Goal: Task Accomplishment & Management: Use online tool/utility

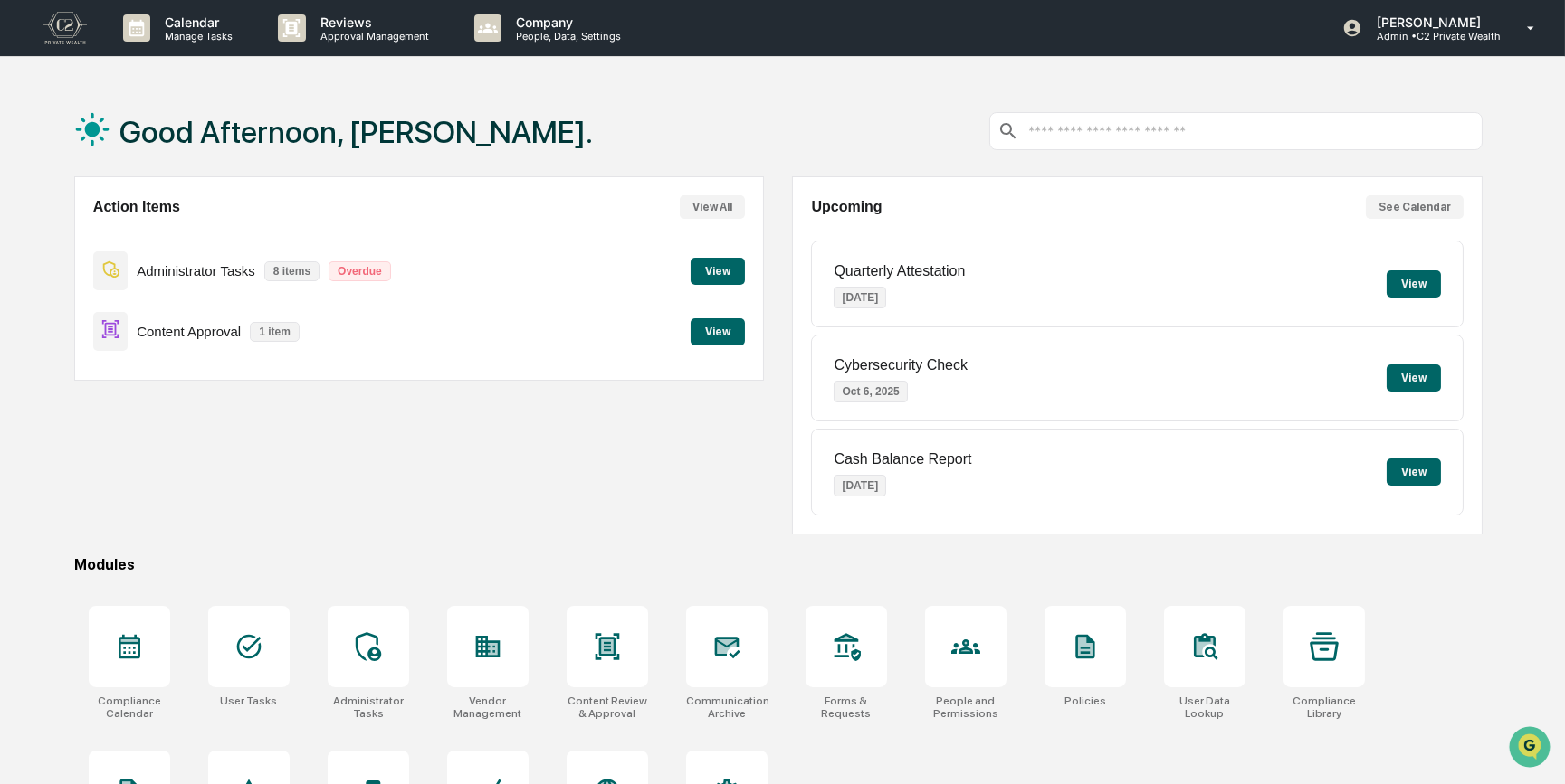
click at [712, 327] on button "View" at bounding box center [718, 332] width 55 height 27
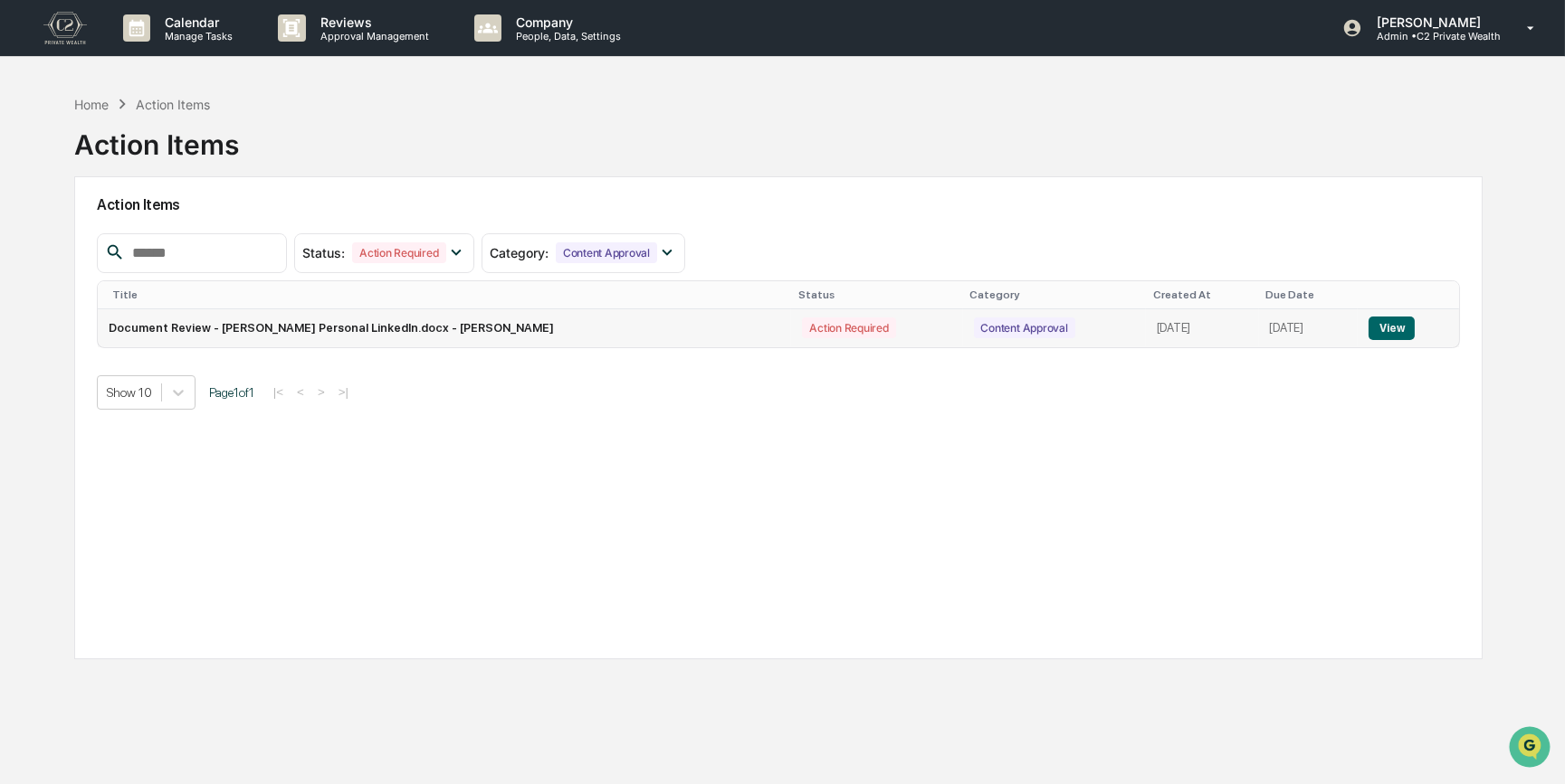
click at [1390, 322] on button "View" at bounding box center [1391, 328] width 46 height 24
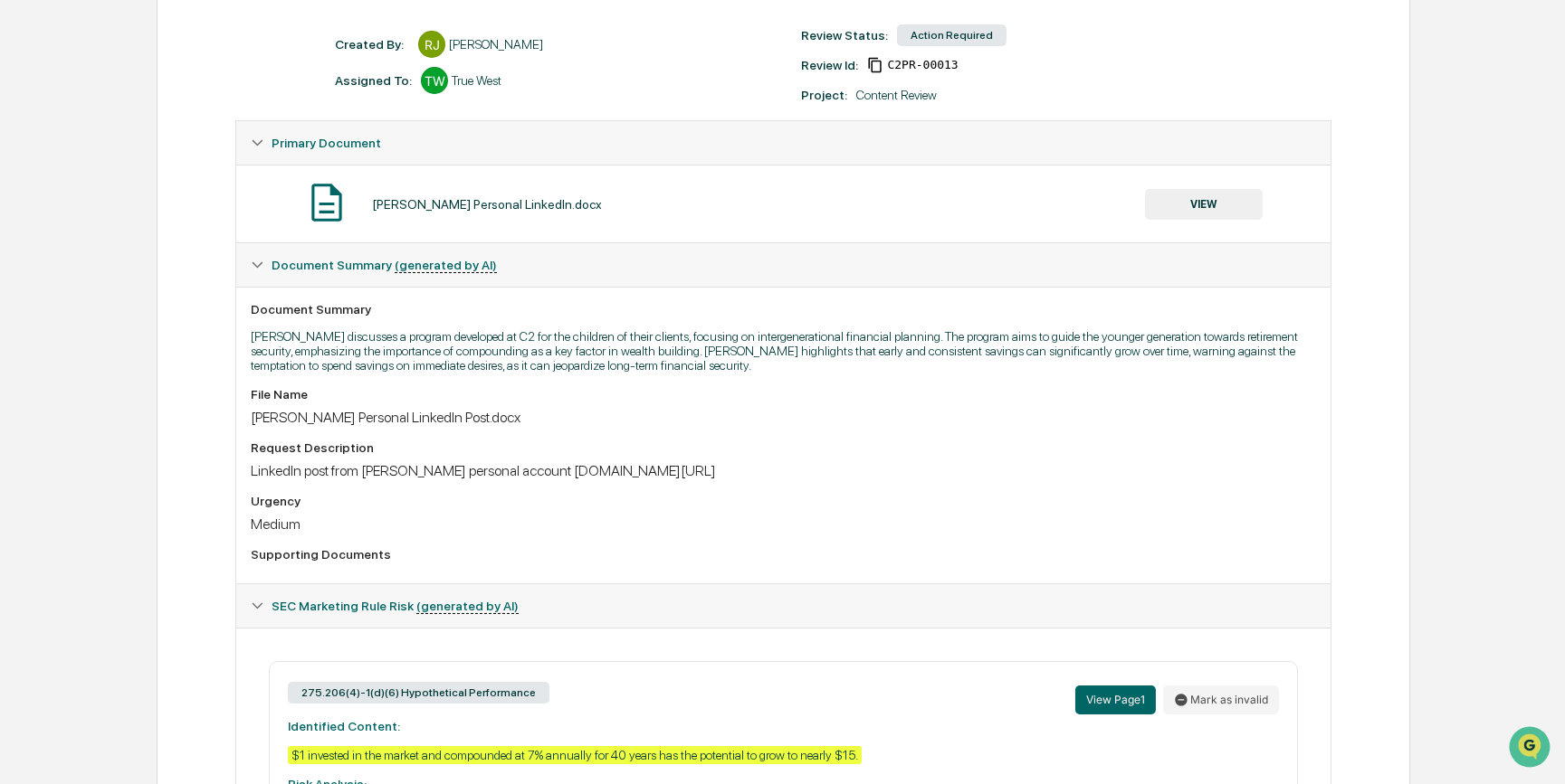
scroll to position [208, 0]
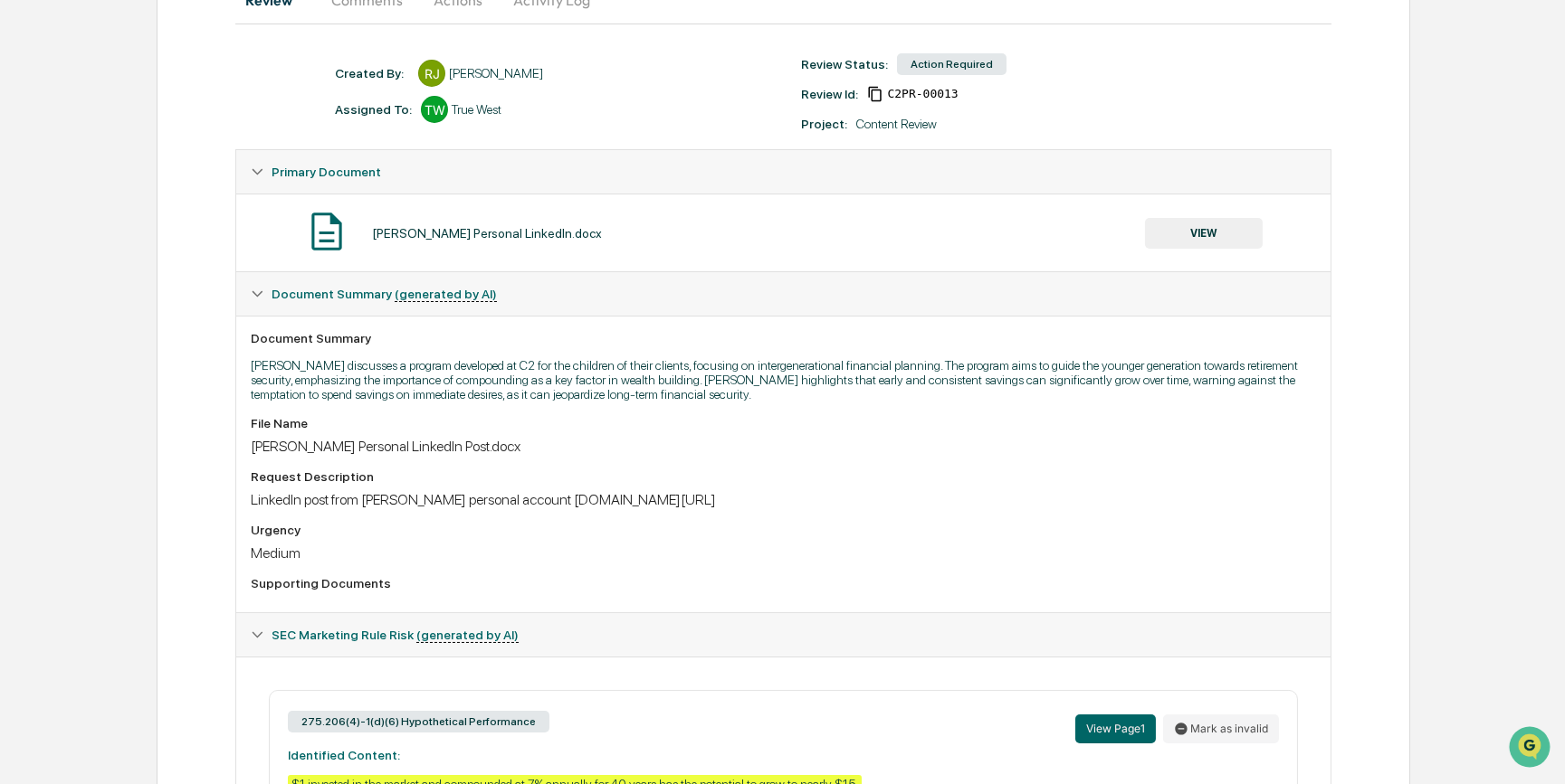
click at [1206, 234] on button "VIEW" at bounding box center [1203, 234] width 117 height 31
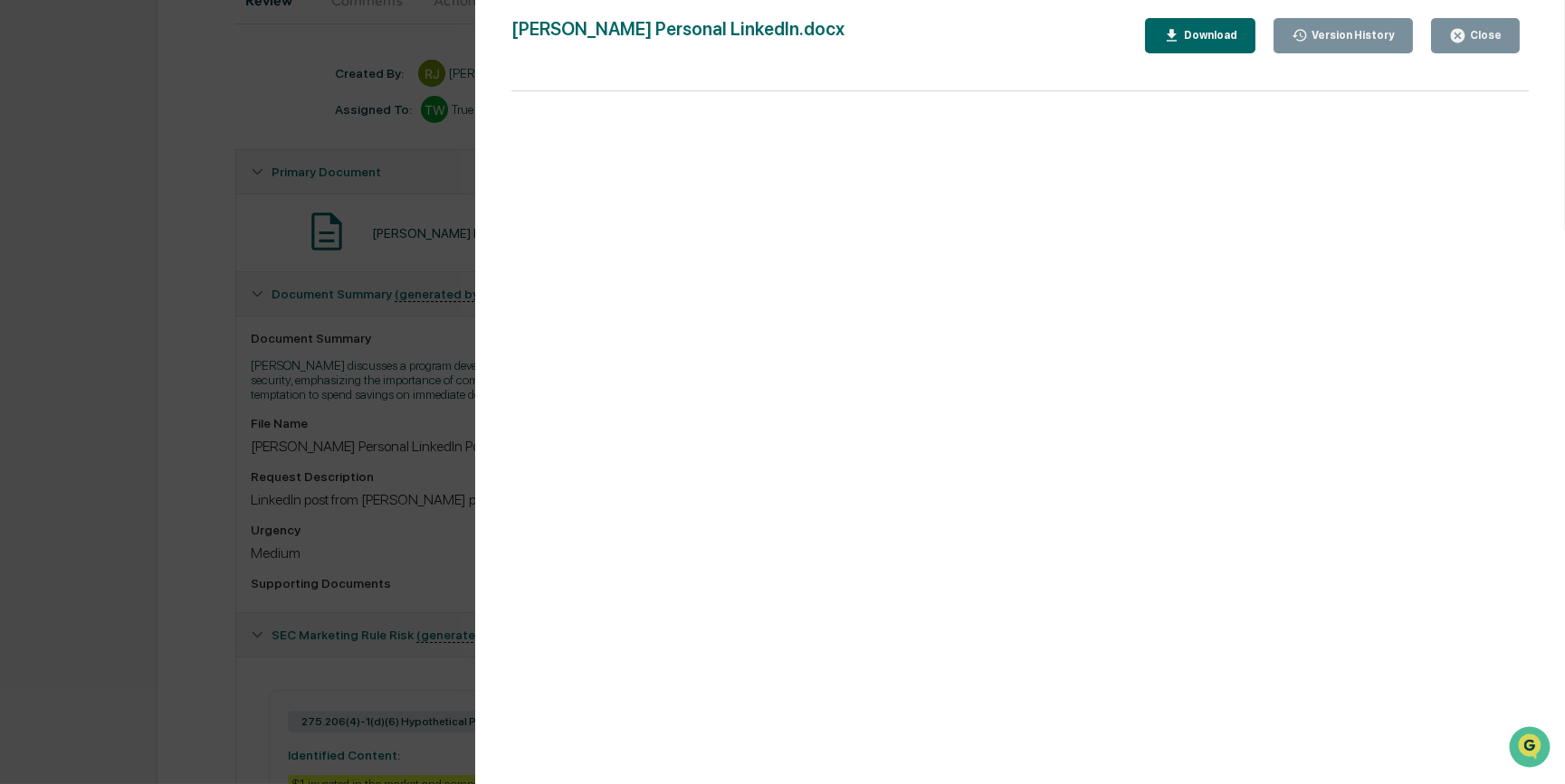
click at [1201, 33] on div "Download" at bounding box center [1208, 35] width 57 height 13
click at [301, 412] on div "Version History [DATE] 07:16 PM [PERSON_NAME] [PERSON_NAME] Personal LinkedIn.d…" at bounding box center [782, 392] width 1565 height 784
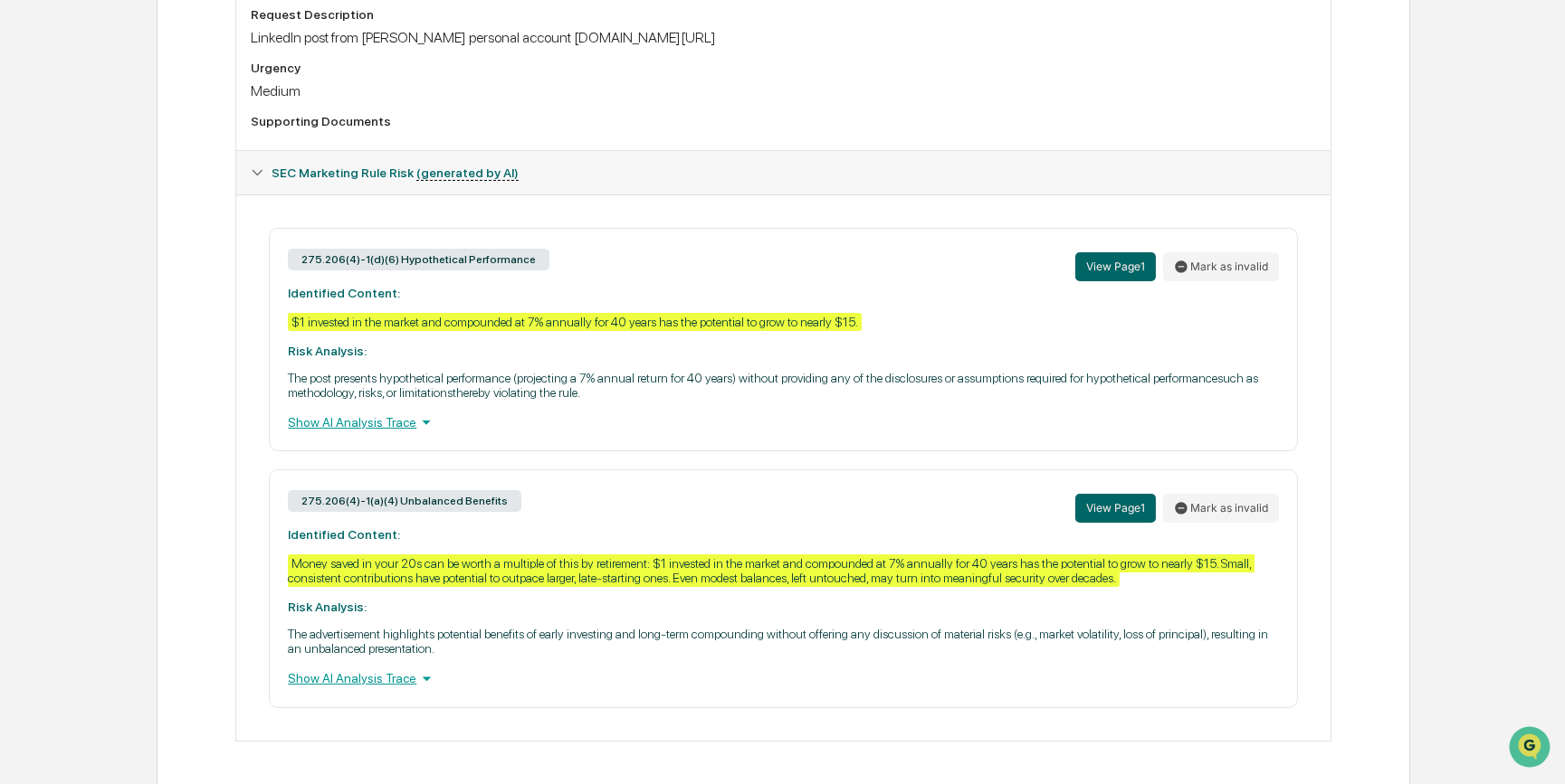
scroll to position [701, 0]
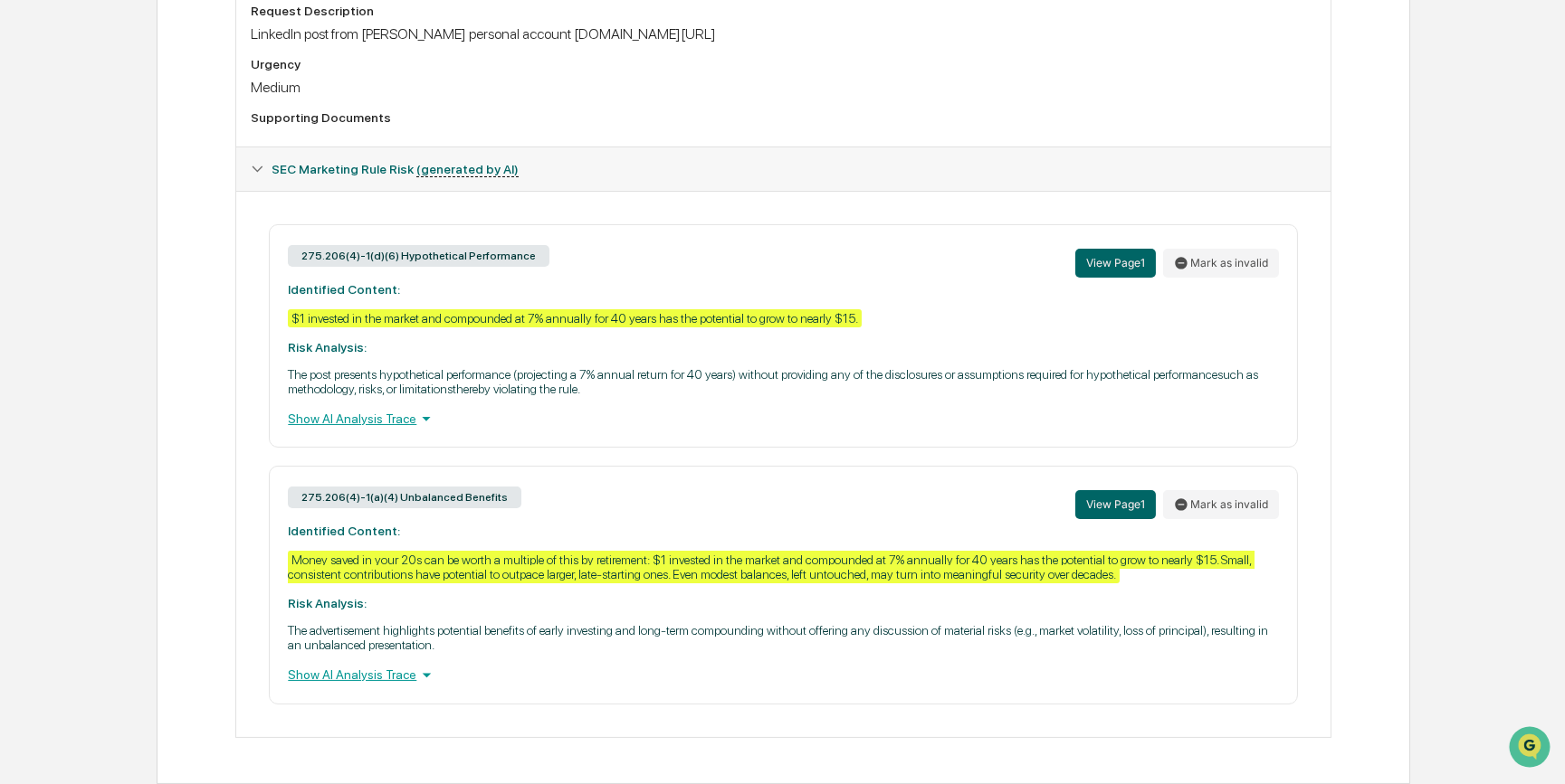
click at [112, 317] on div "Home Content Review & Approval [PERSON_NAME] Personal LinkedIn.docx [PERSON_NAM…" at bounding box center [782, 98] width 1565 height 1372
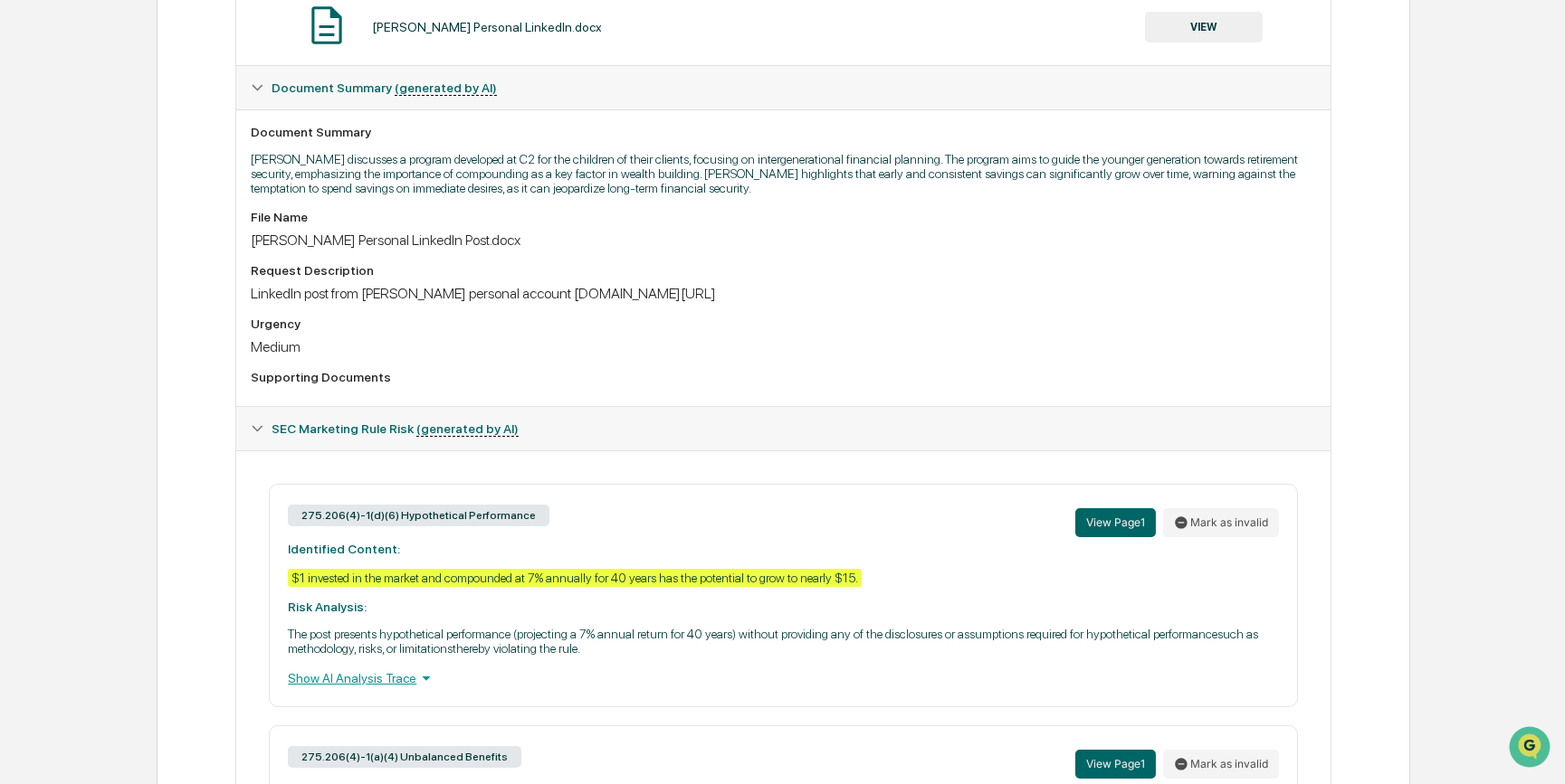
scroll to position [0, 0]
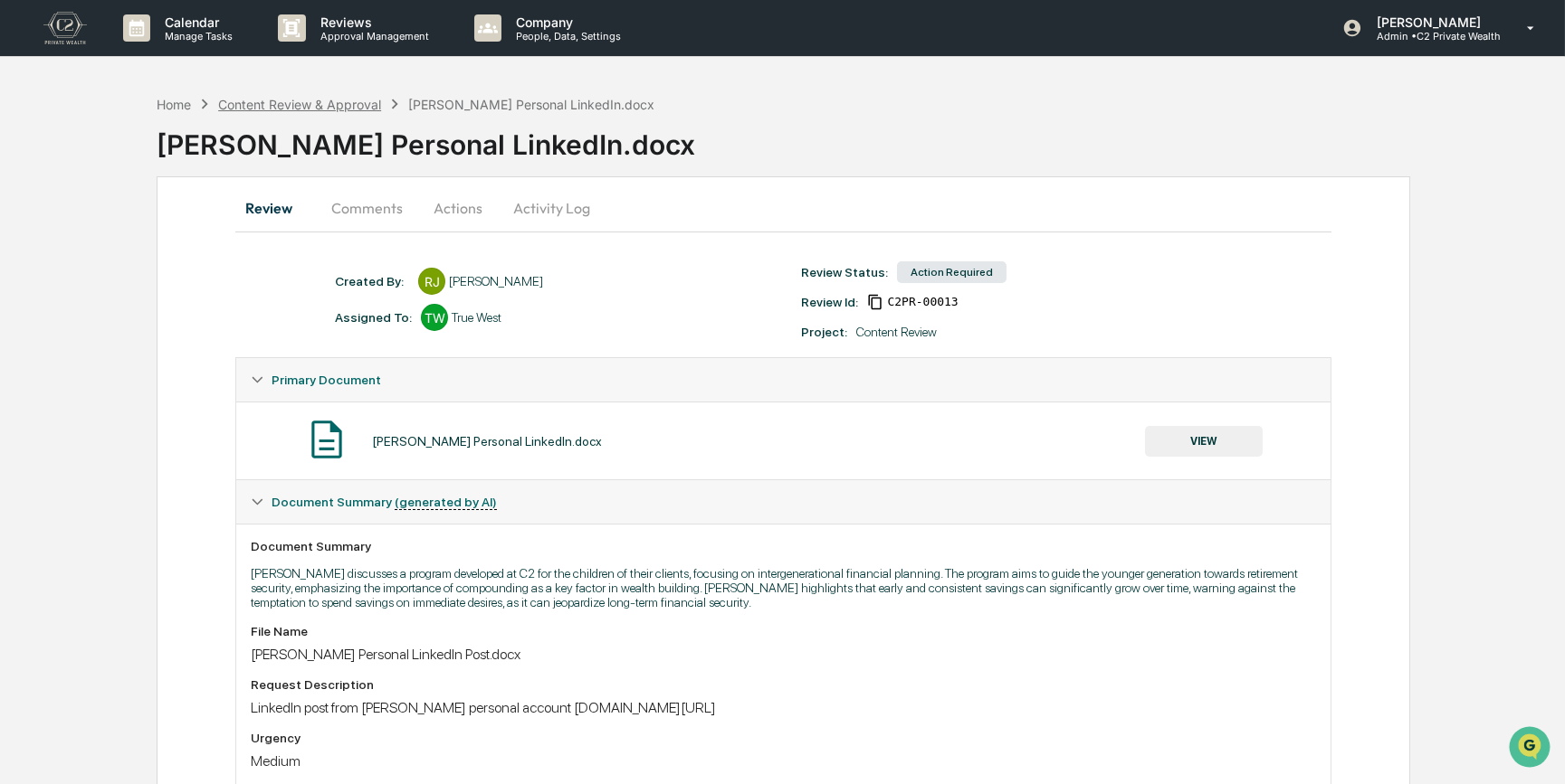
click at [261, 101] on div "Content Review & Approval" at bounding box center [299, 104] width 163 height 15
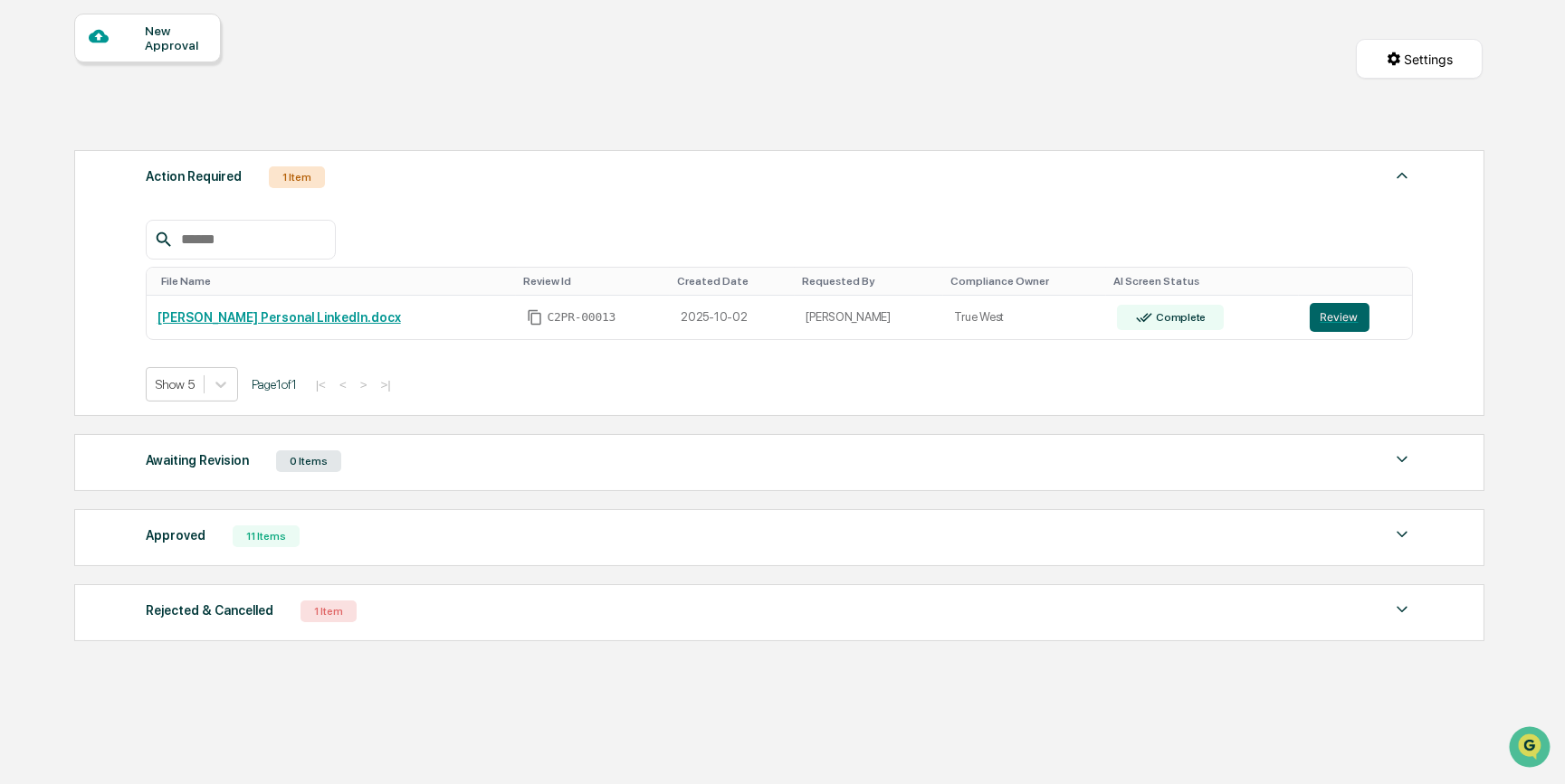
scroll to position [175, 0]
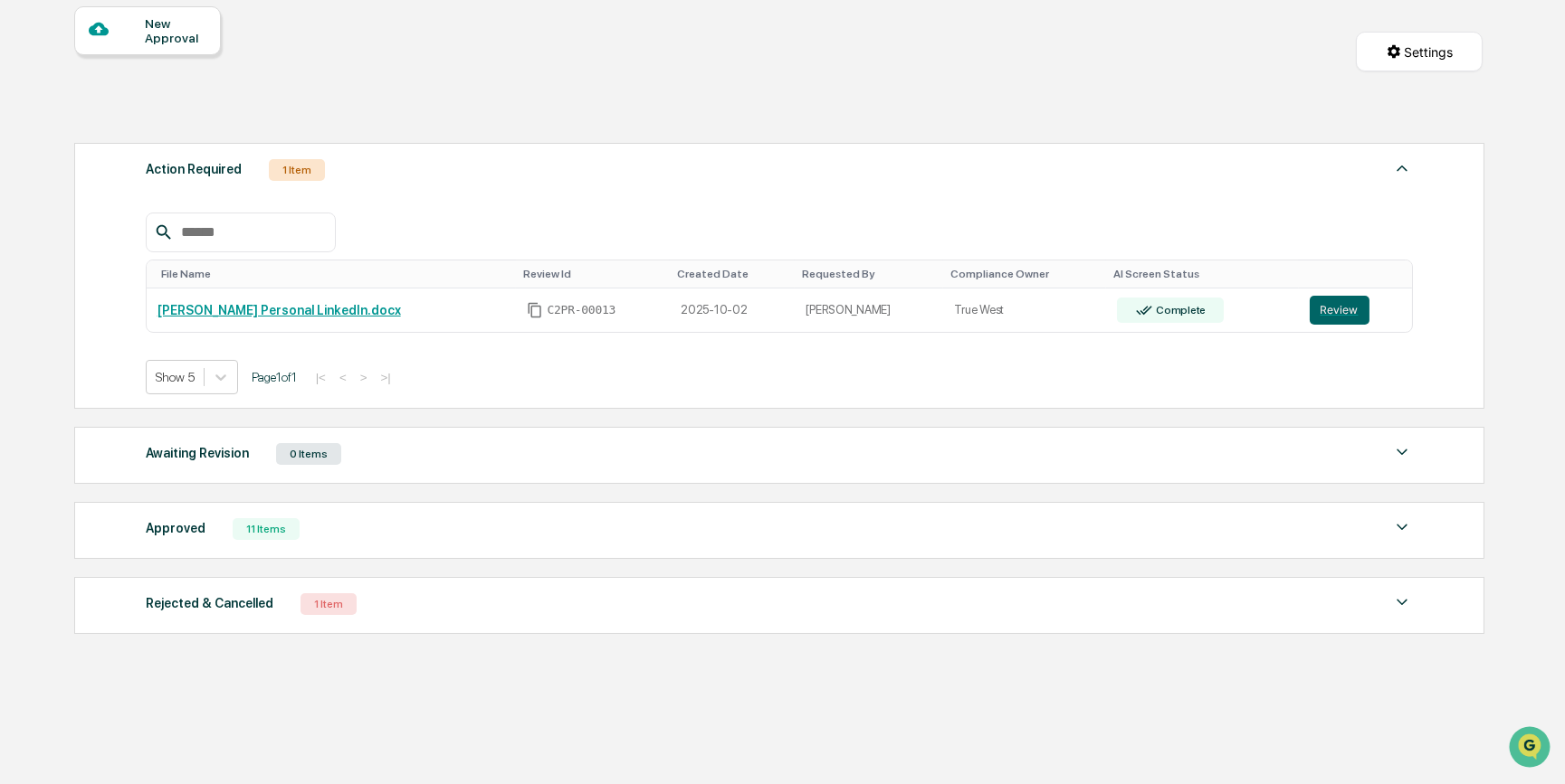
click at [268, 537] on div "11 Items" at bounding box center [267, 529] width 67 height 22
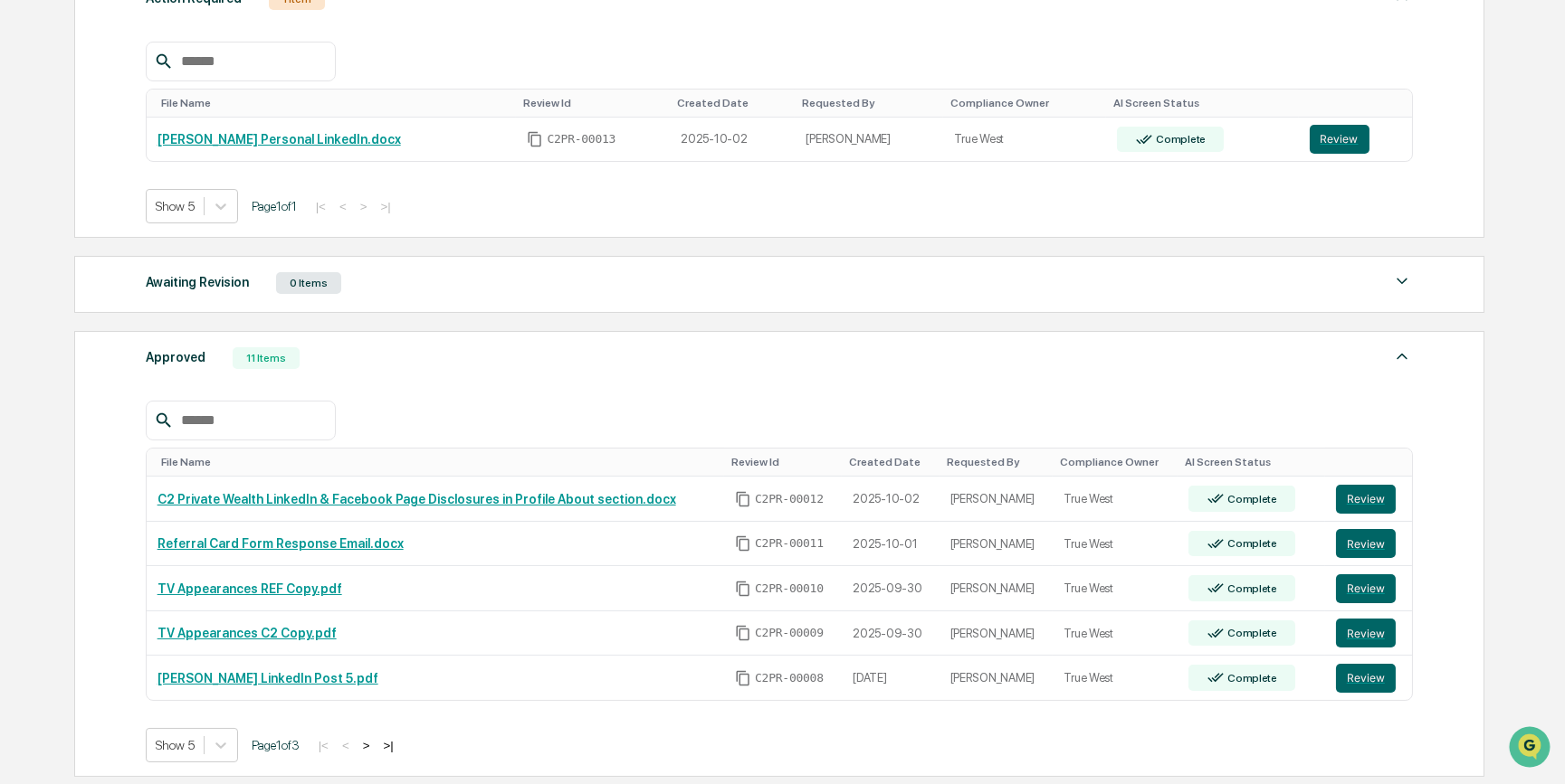
scroll to position [563, 0]
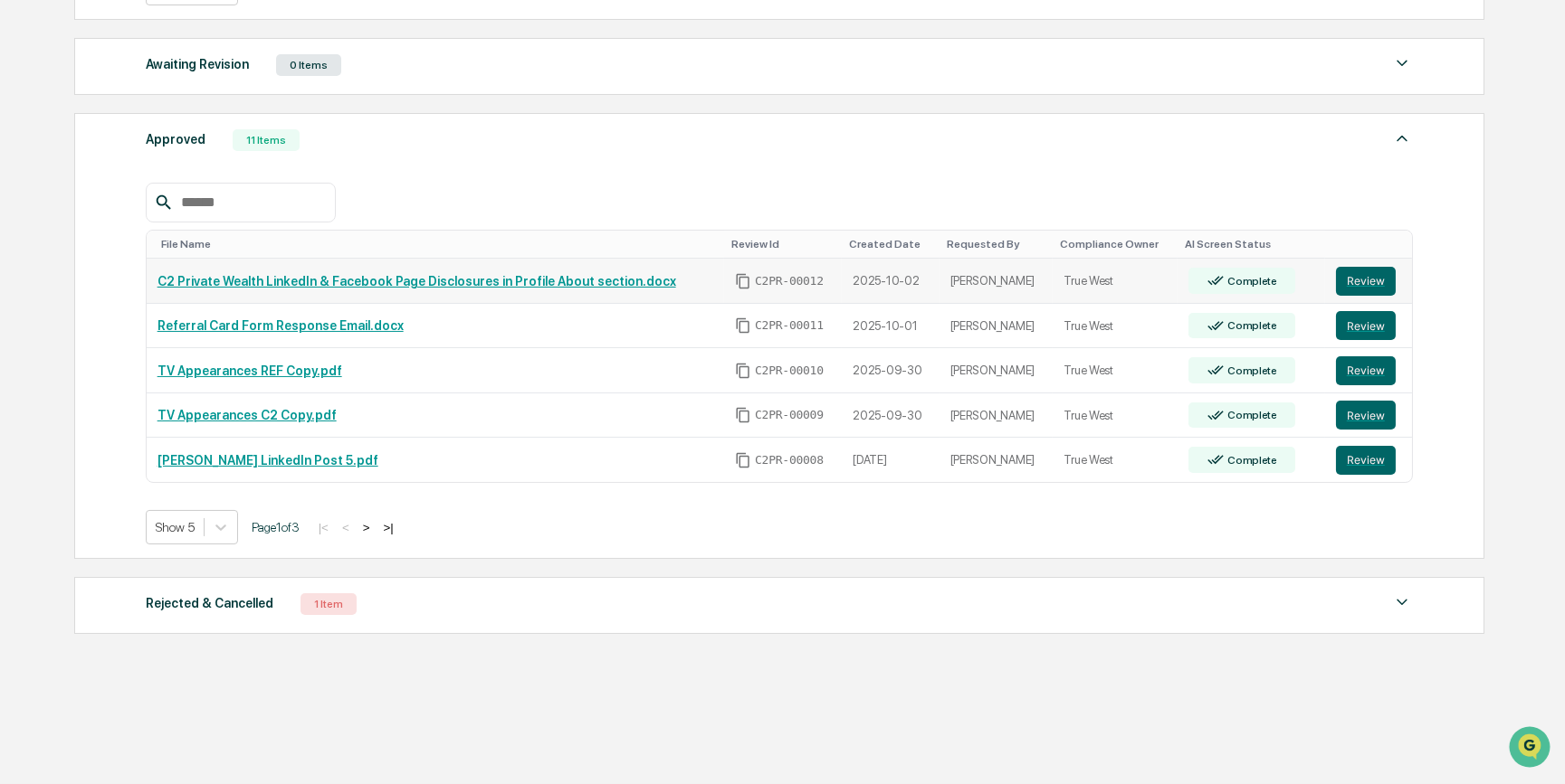
click at [576, 280] on link "C2 Private Wealth LinkedIn & Facebook Page Disclosures in Profile About section…" at bounding box center [417, 281] width 519 height 15
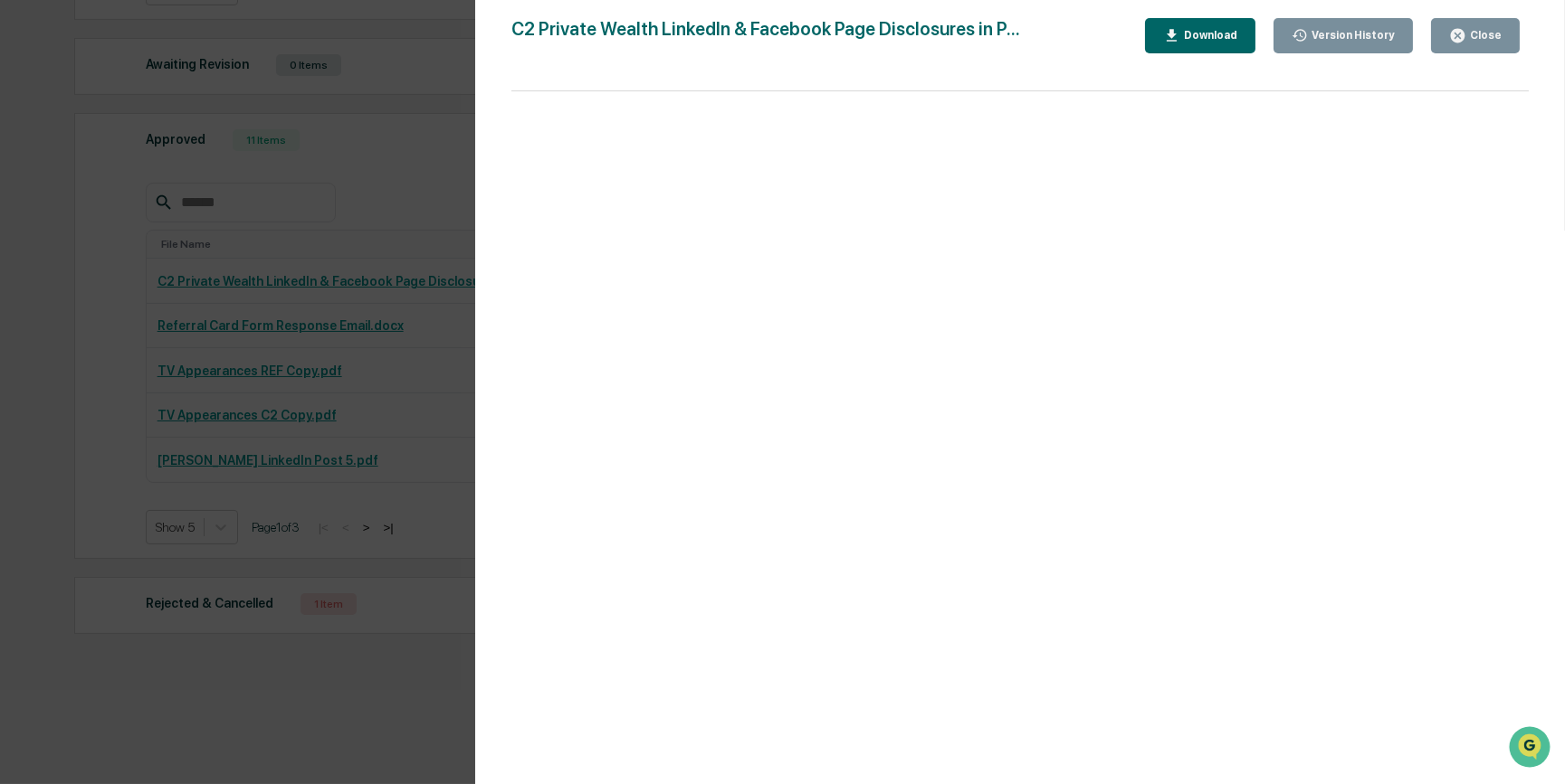
click at [354, 486] on div "Version History 10/02/2025, 03:26 PM Reagan Jones 10/02/2025, 07:32 PM Carliss …" at bounding box center [782, 392] width 1565 height 784
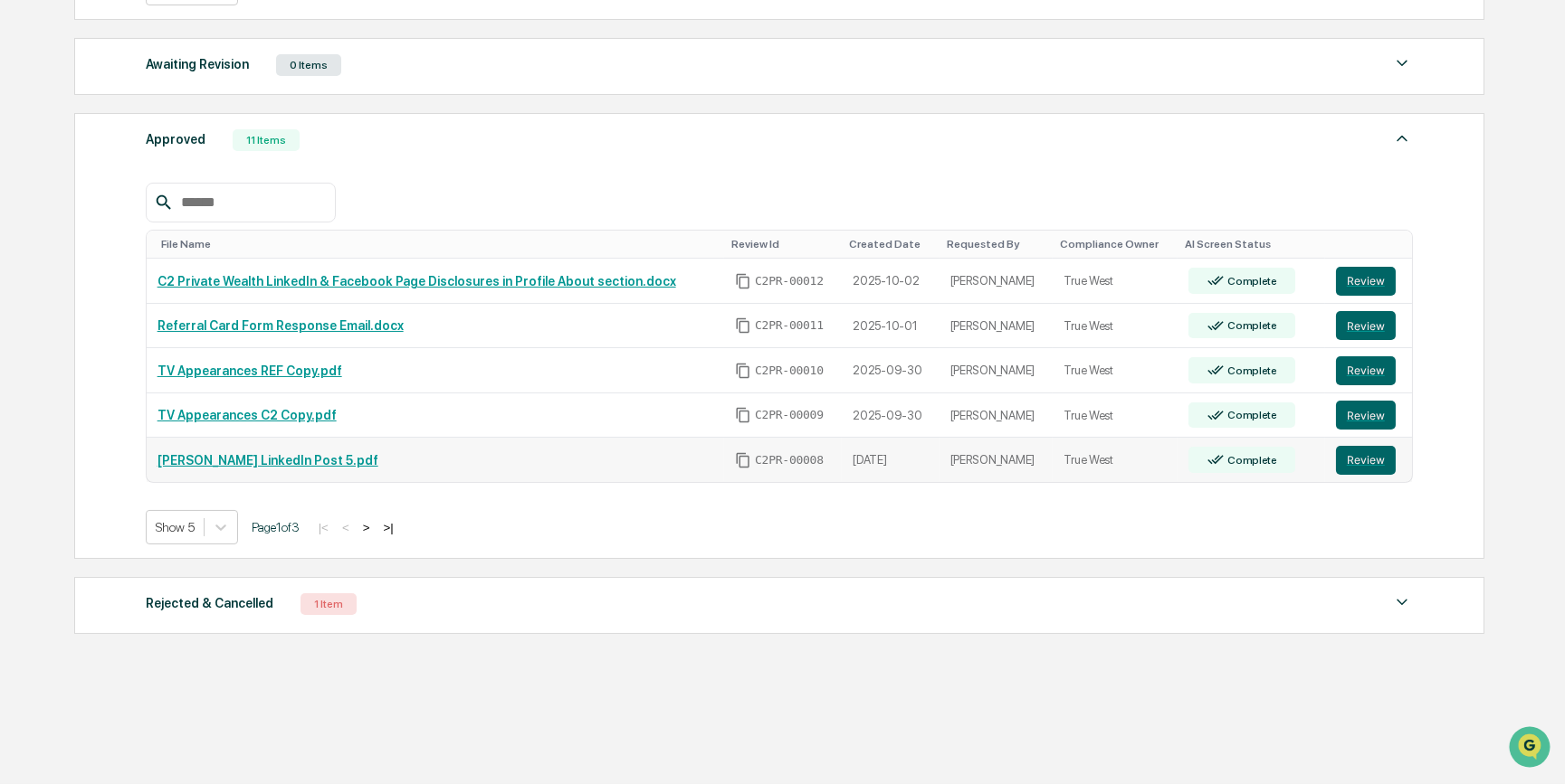
click at [270, 459] on link "[PERSON_NAME] LinkedIn Post 5.pdf" at bounding box center [268, 460] width 221 height 15
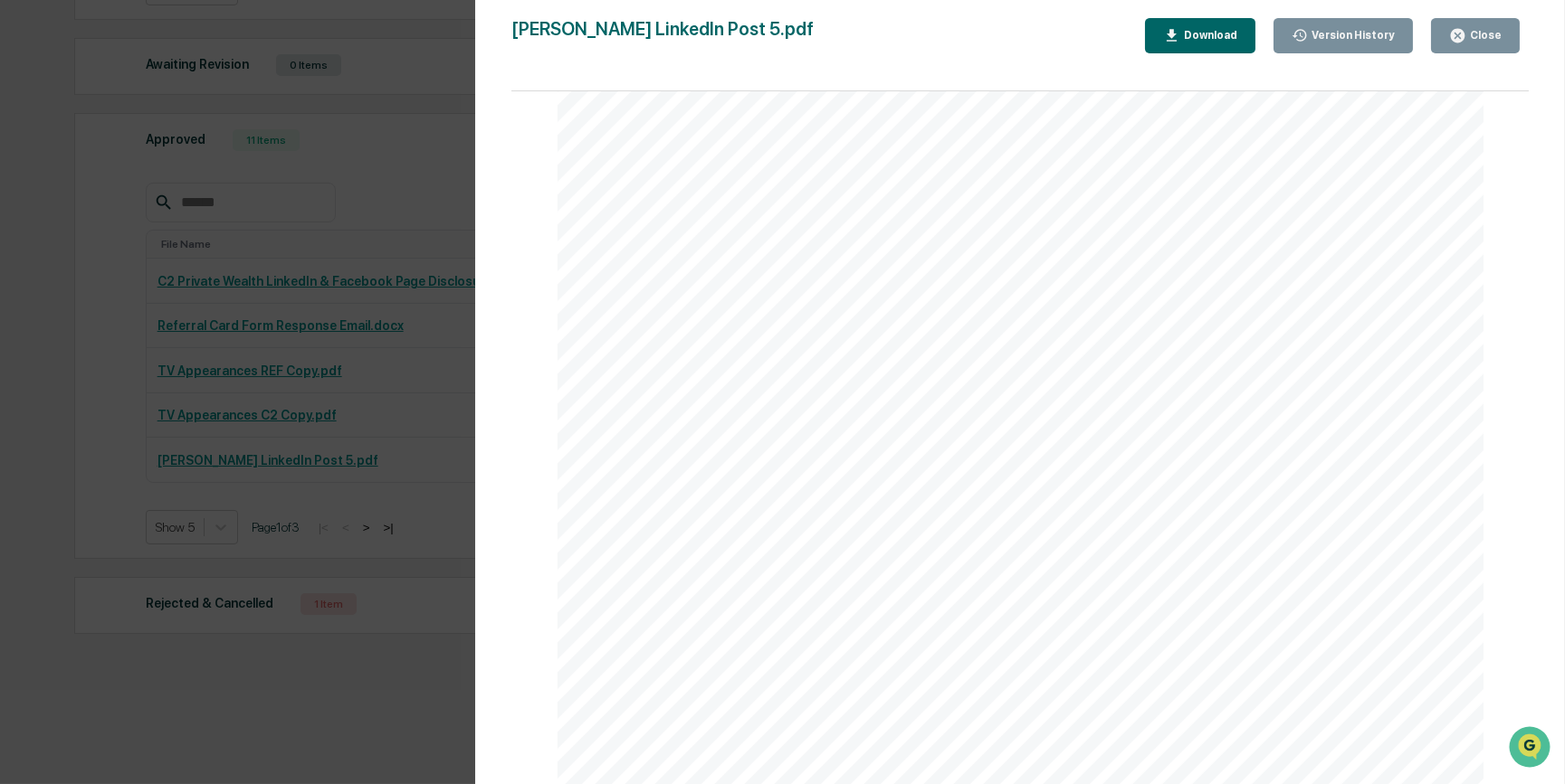
scroll to position [493, 0]
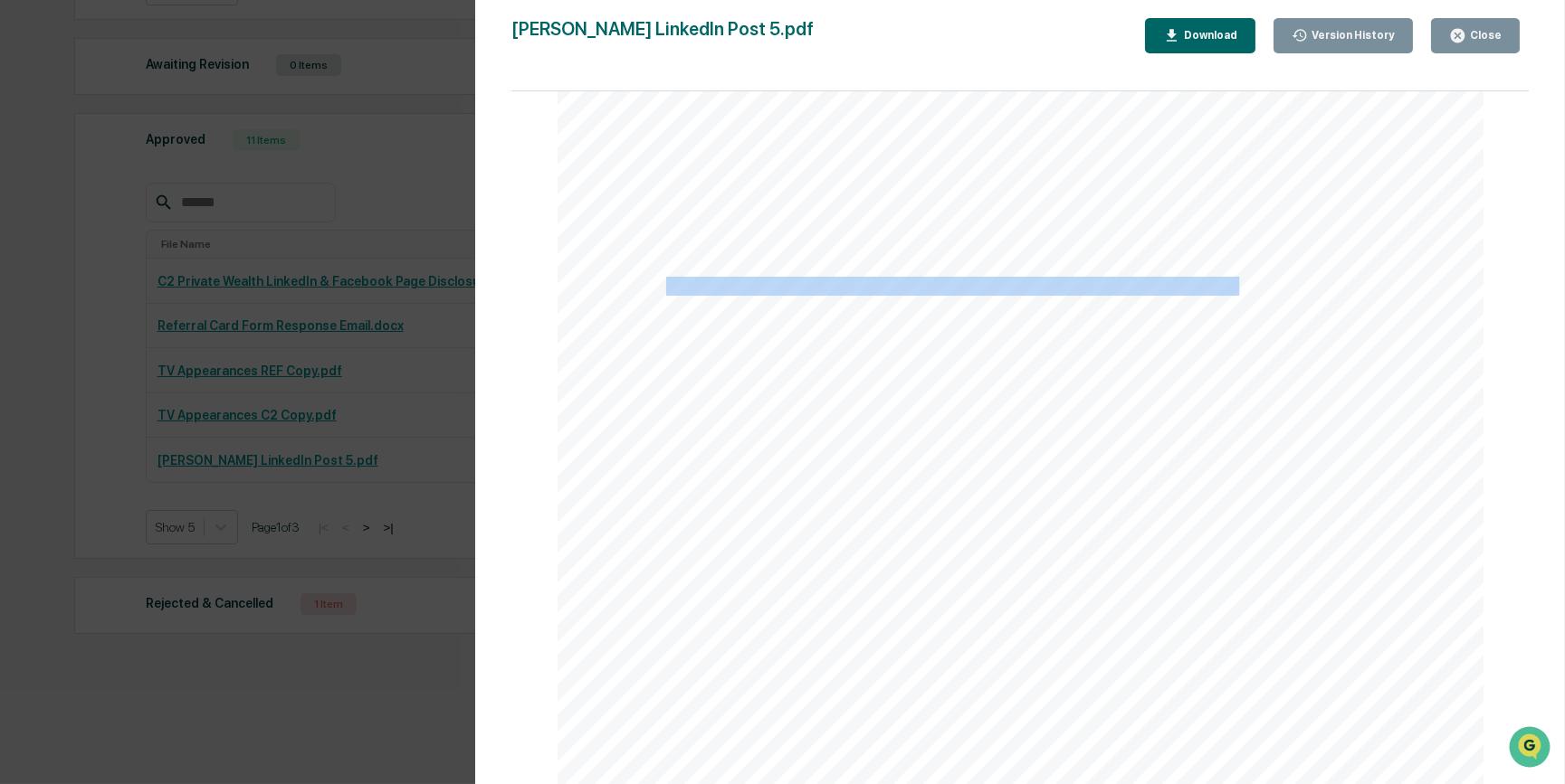
drag, startPoint x: 663, startPoint y: 284, endPoint x: 1241, endPoint y: 284, distance: 578.0
click at [1241, 284] on div "Retirement Rules of Thumb: Helpful Guideposts or Dangerous Shortcuts? If you wa…" at bounding box center [1021, 240] width 926 height 1201
copy div "For education purposes only, not to be construed as tax, legal, or investment a…"
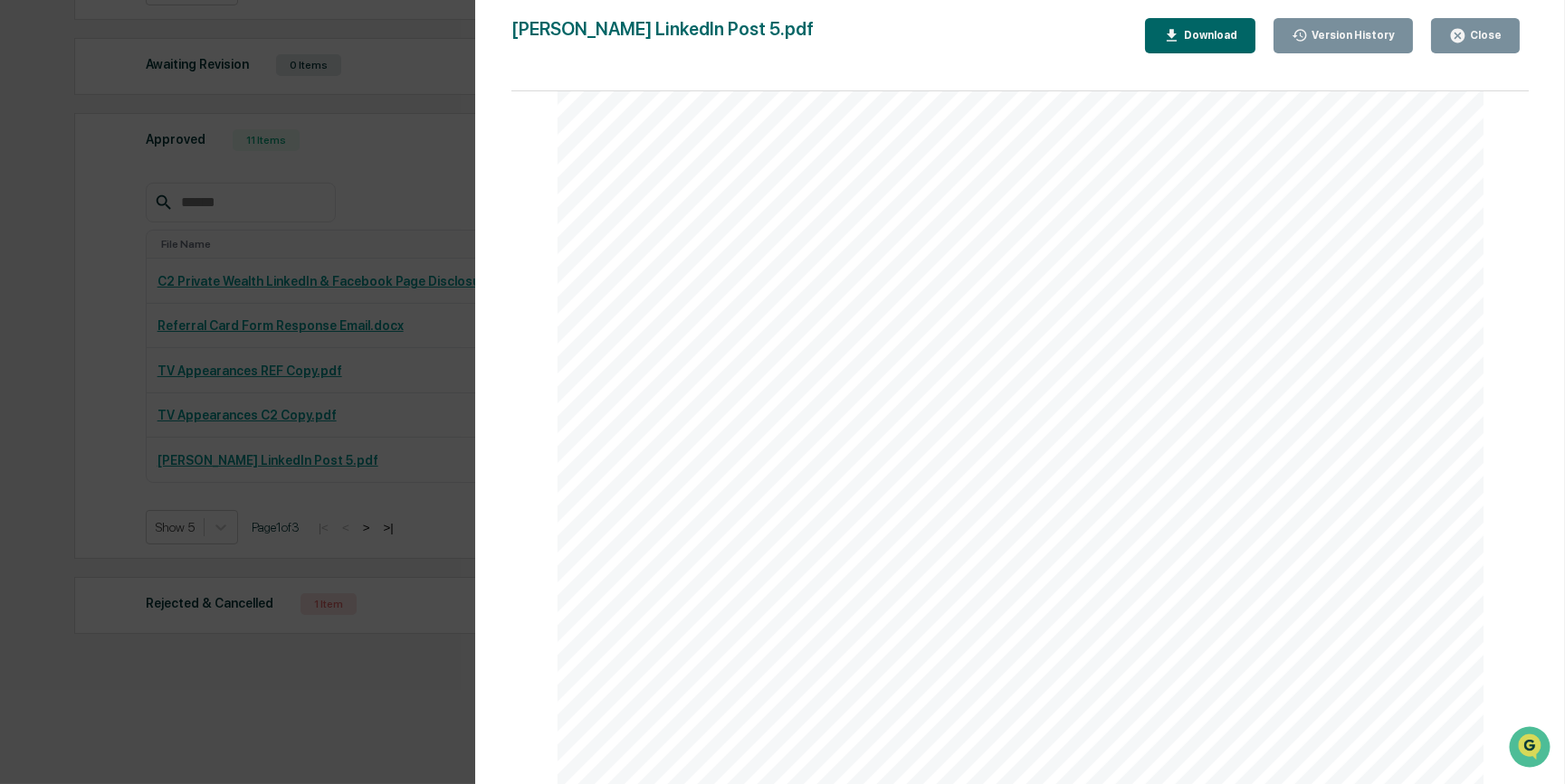
click at [415, 141] on div "Version History 09/27/2025, 05:31 PM Reagan Jones 09/30/2025, 09:34 PM Carliss …" at bounding box center [782, 392] width 1565 height 784
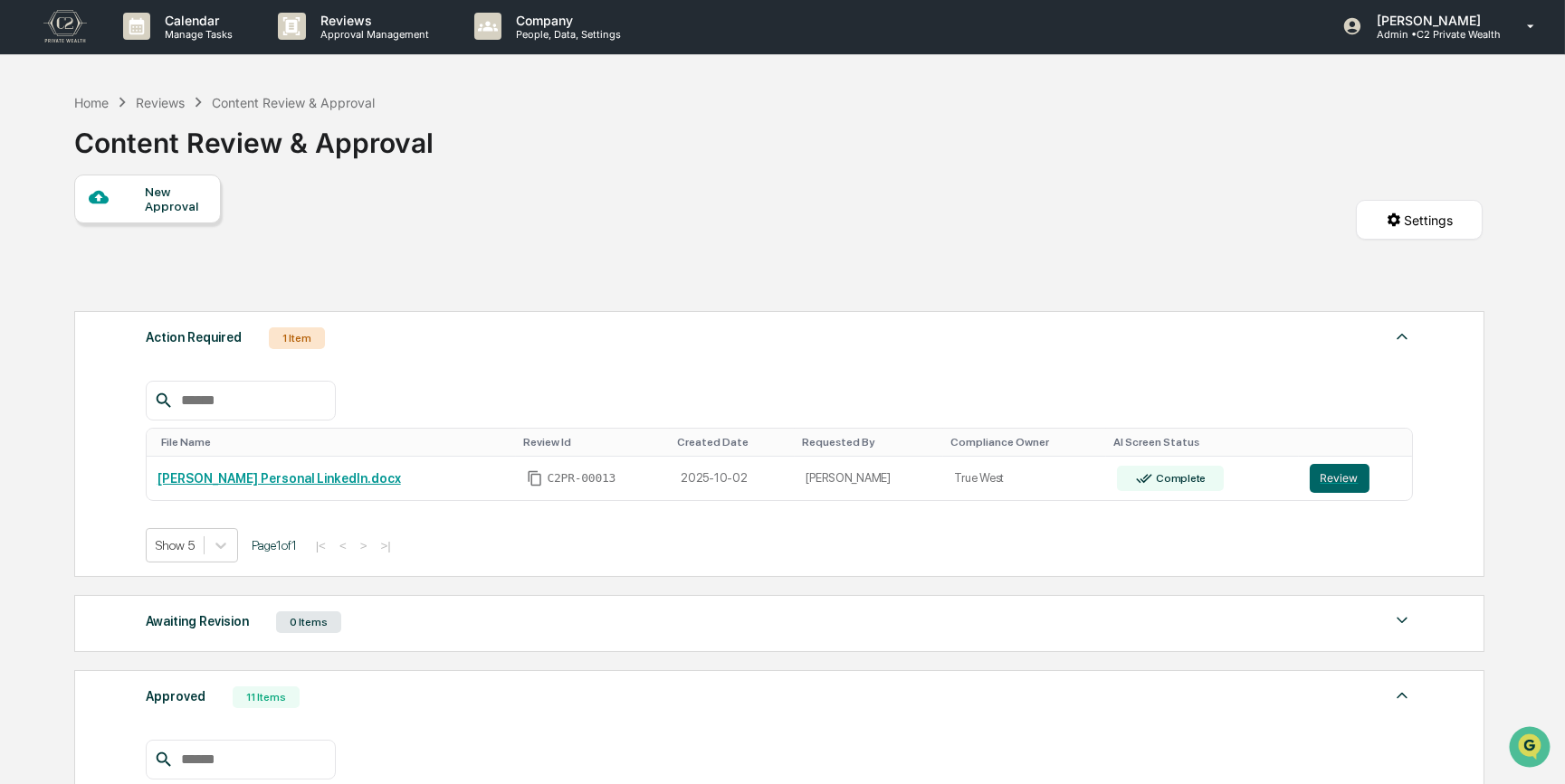
scroll to position [0, 0]
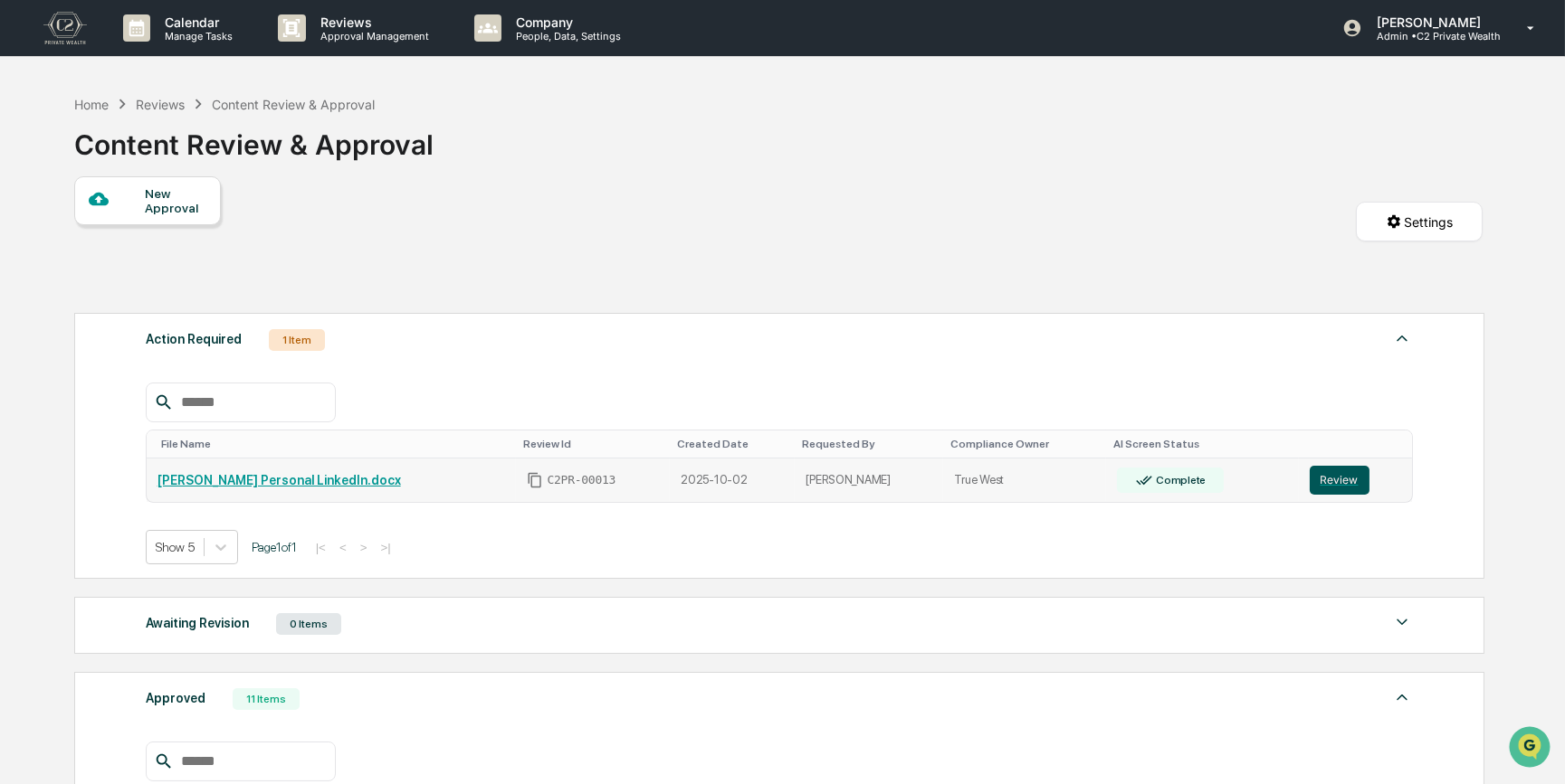
click at [1318, 485] on button "Review" at bounding box center [1339, 480] width 60 height 29
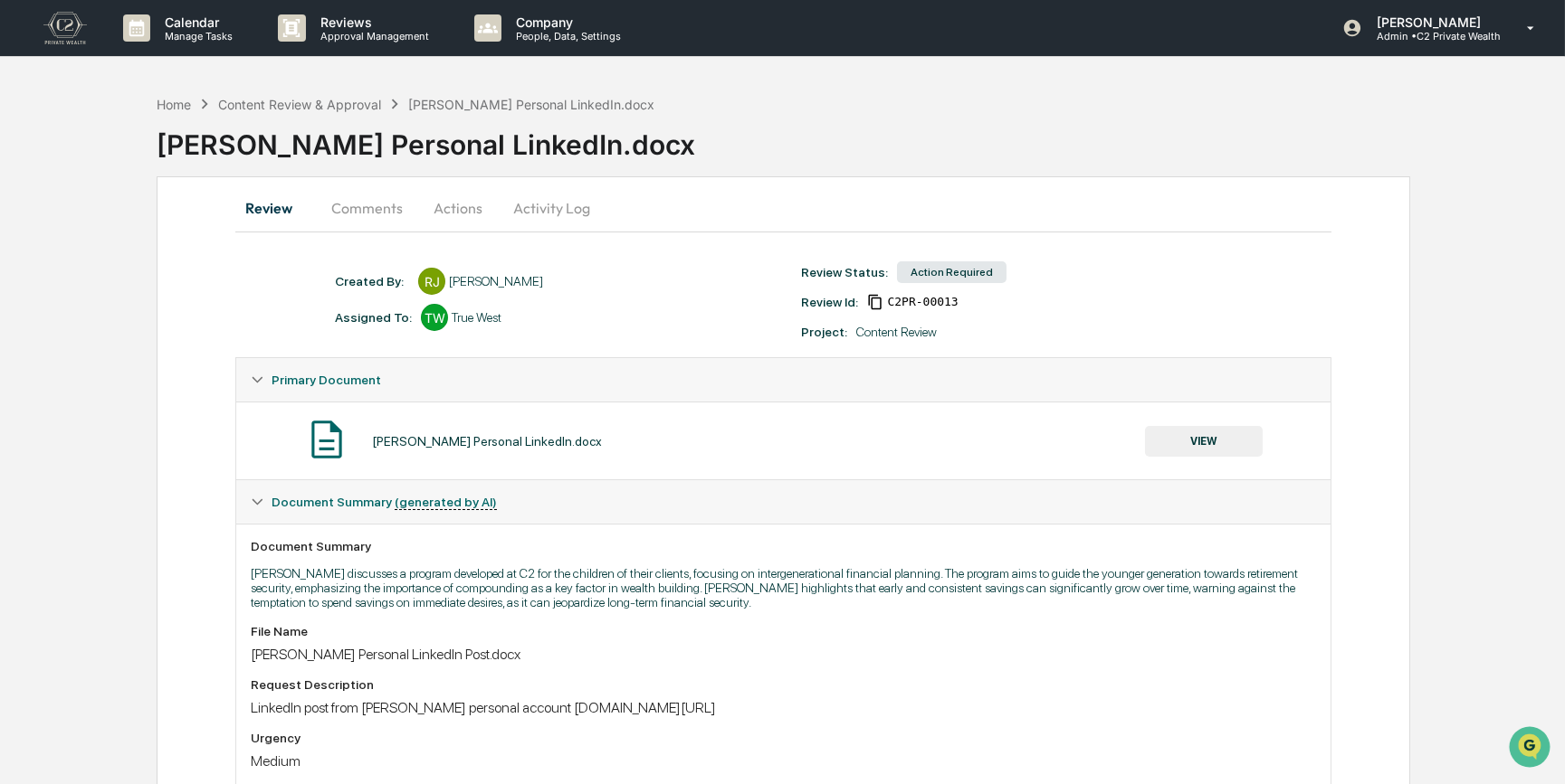
click at [321, 216] on button "Comments" at bounding box center [367, 208] width 100 height 44
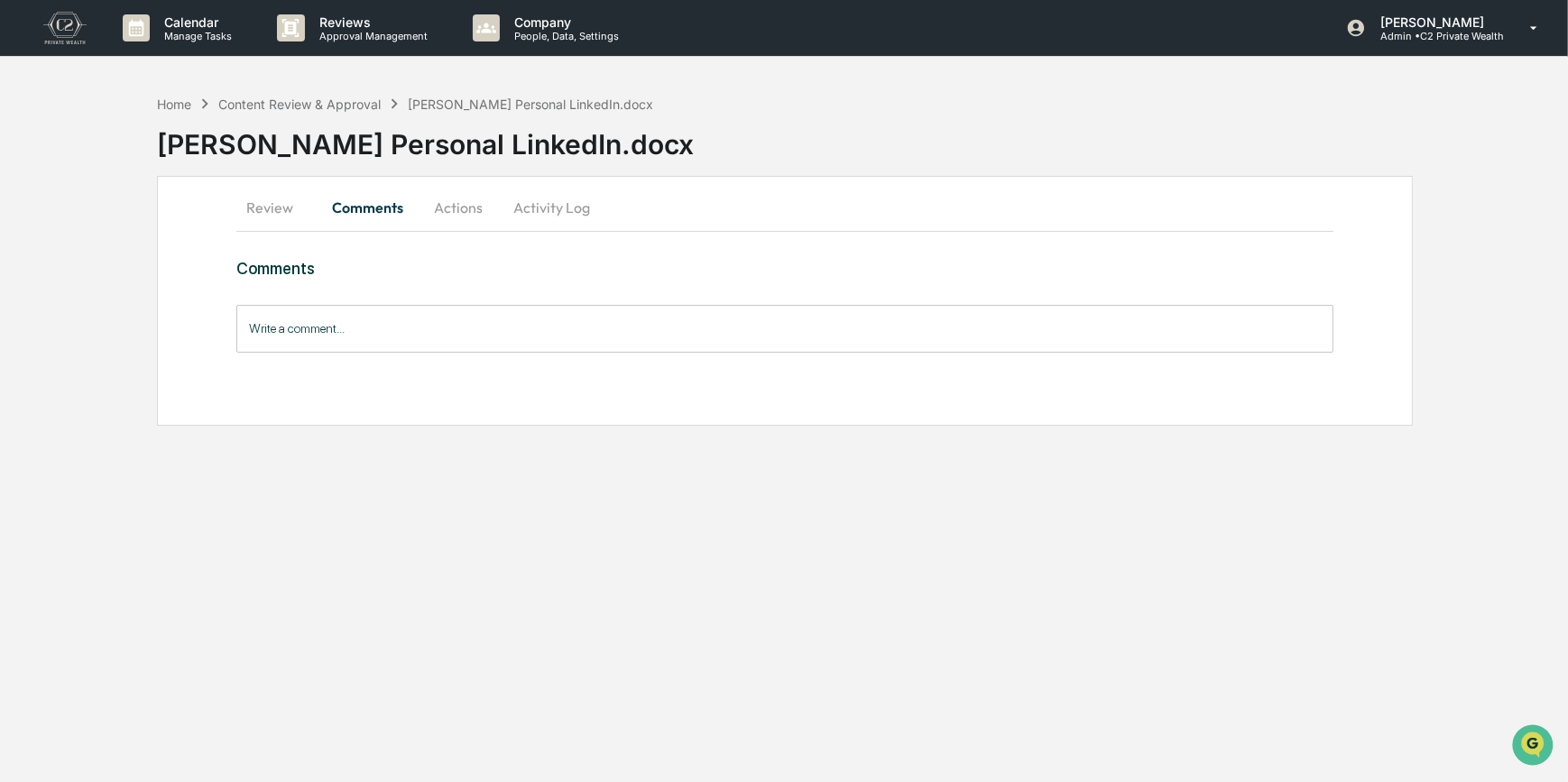
click at [342, 321] on input "Write a comment..." at bounding box center [786, 328] width 1098 height 48
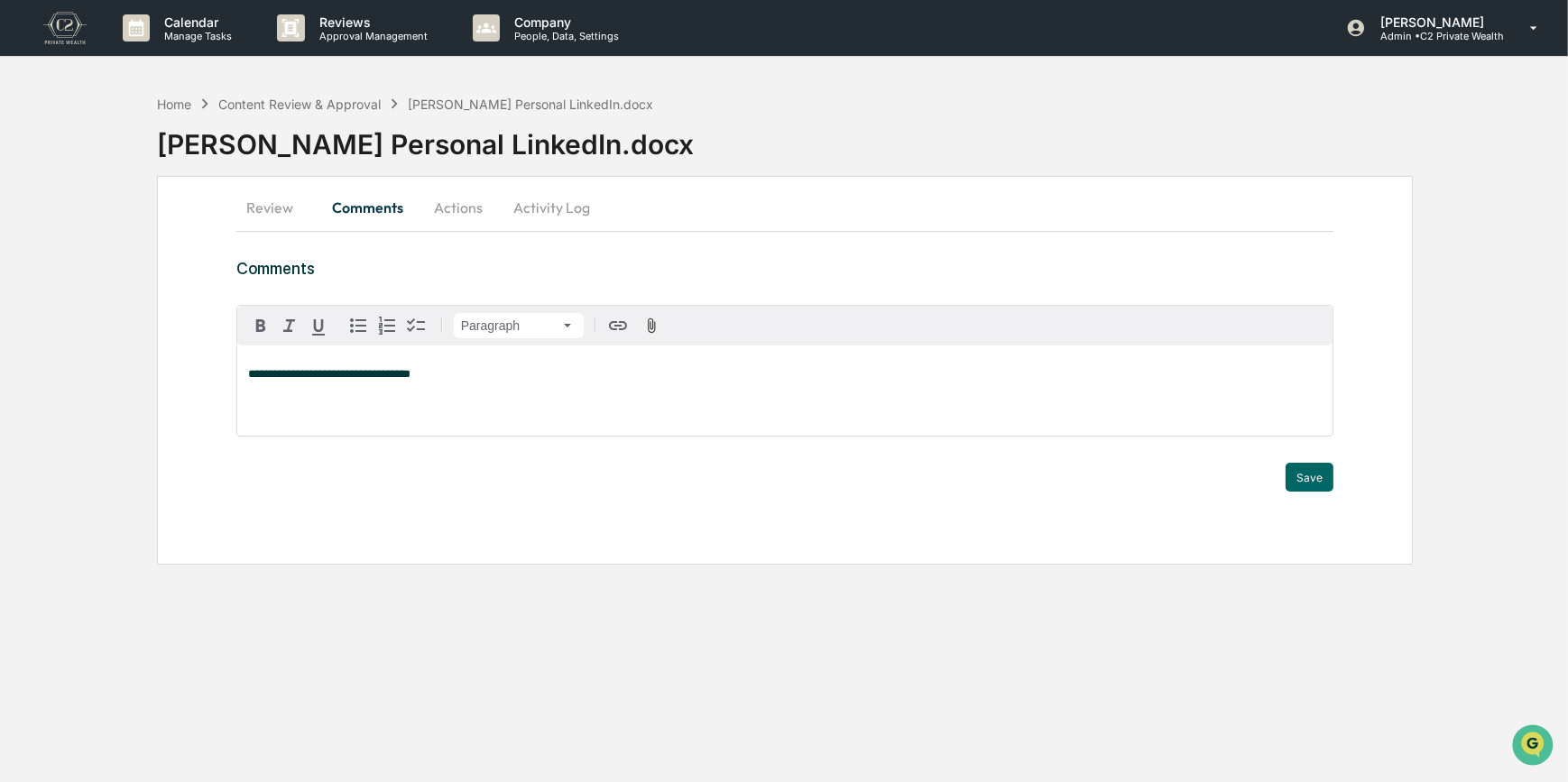
click at [420, 373] on p "**********" at bounding box center [785, 375] width 1074 height 13
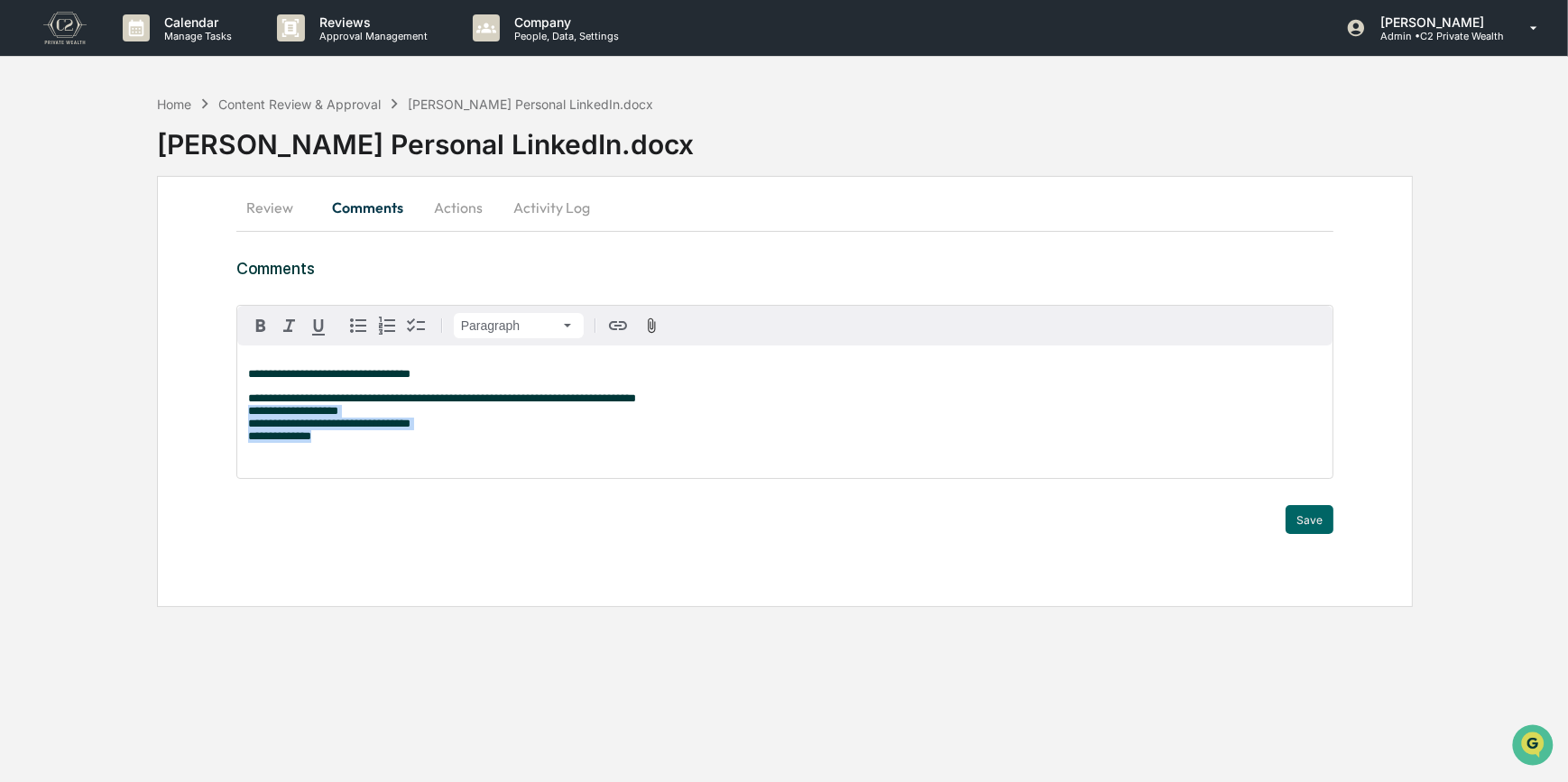
drag, startPoint x: 334, startPoint y: 436, endPoint x: 246, endPoint y: 417, distance: 90.0
click at [246, 417] on div "**********" at bounding box center [786, 412] width 1096 height 132
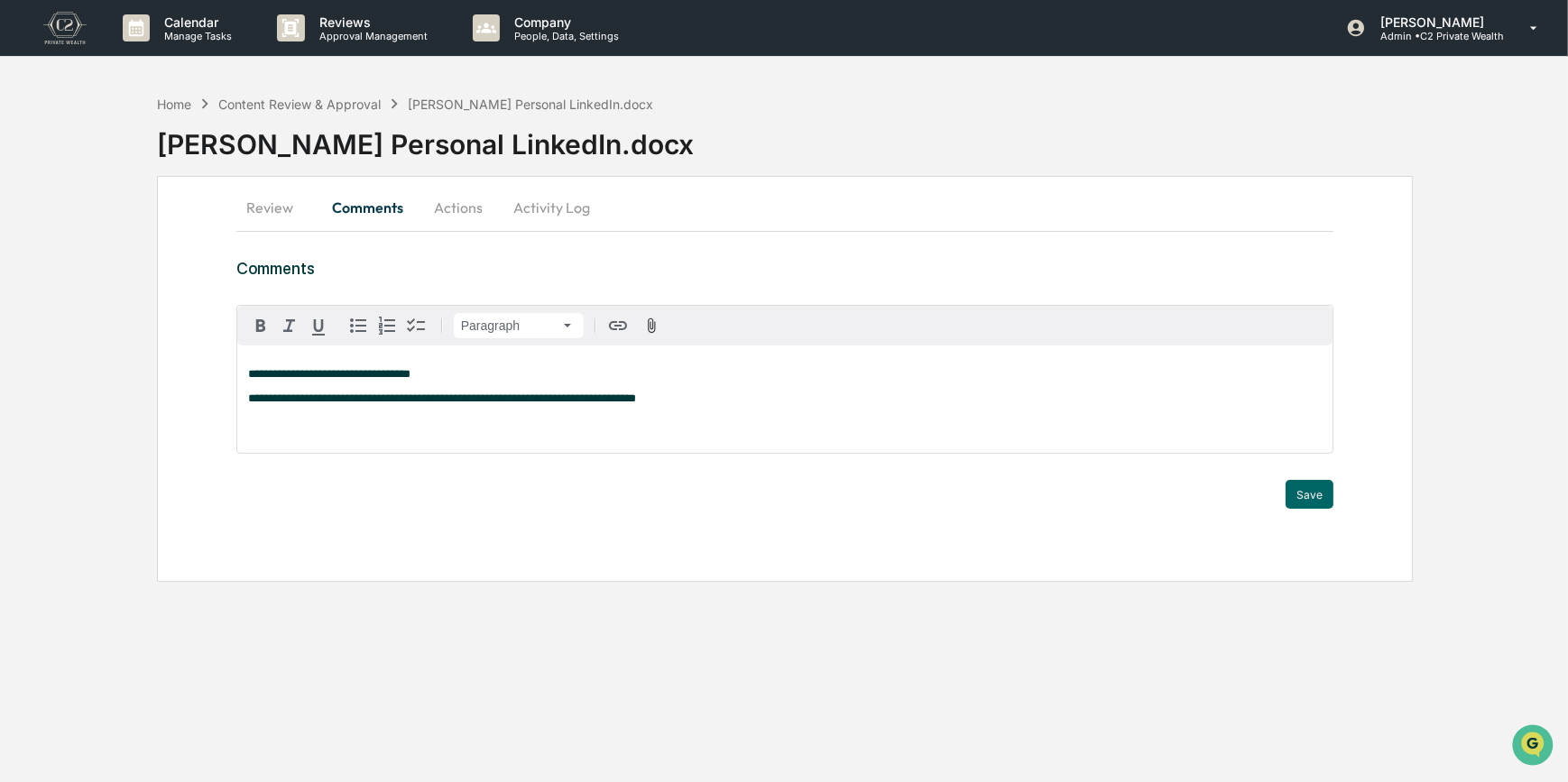
click at [654, 402] on p "**********" at bounding box center [785, 412] width 1074 height 38
click at [1316, 497] on button "Save" at bounding box center [1309, 494] width 48 height 29
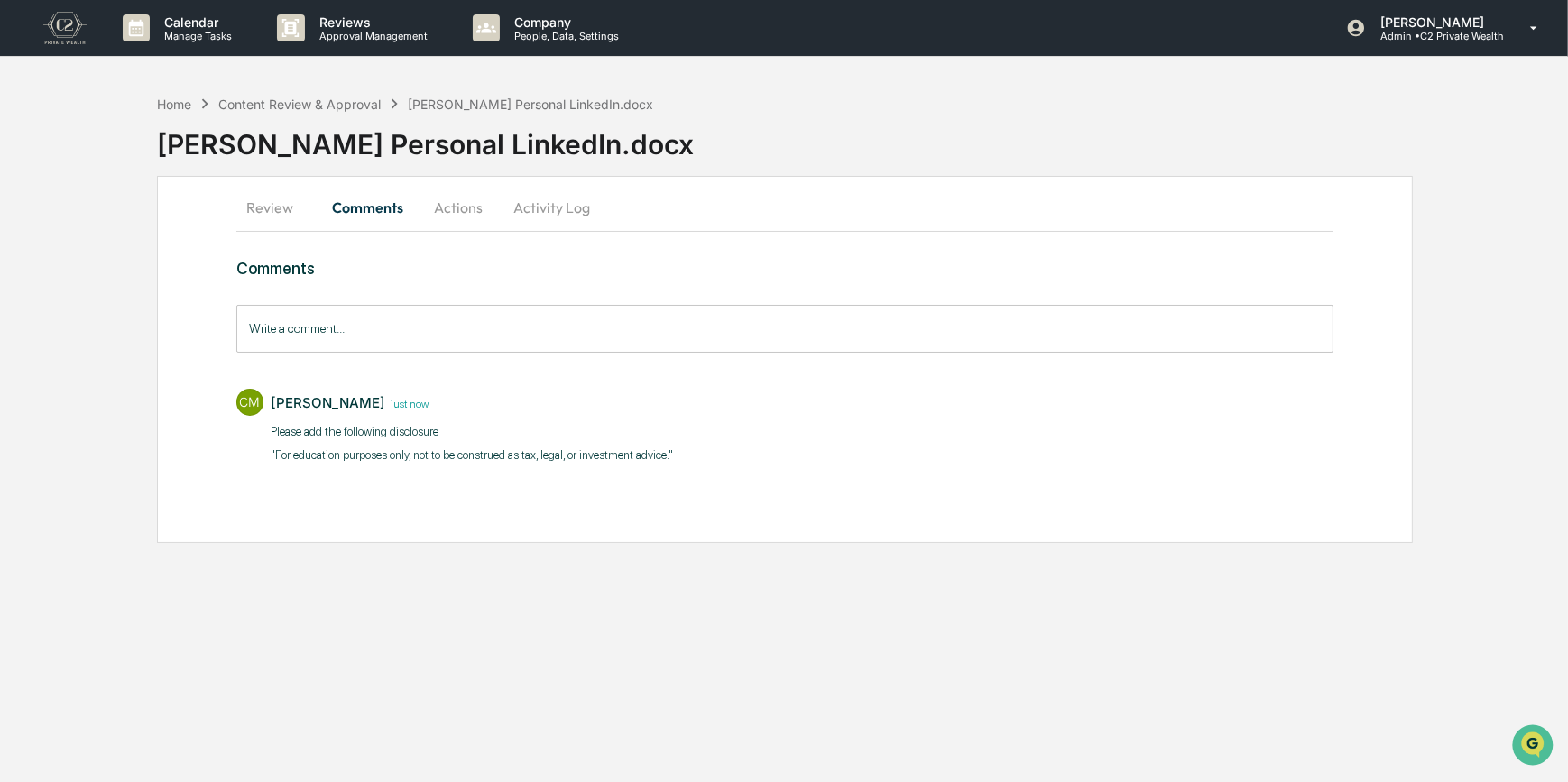
click at [457, 207] on button "Actions" at bounding box center [458, 208] width 82 height 44
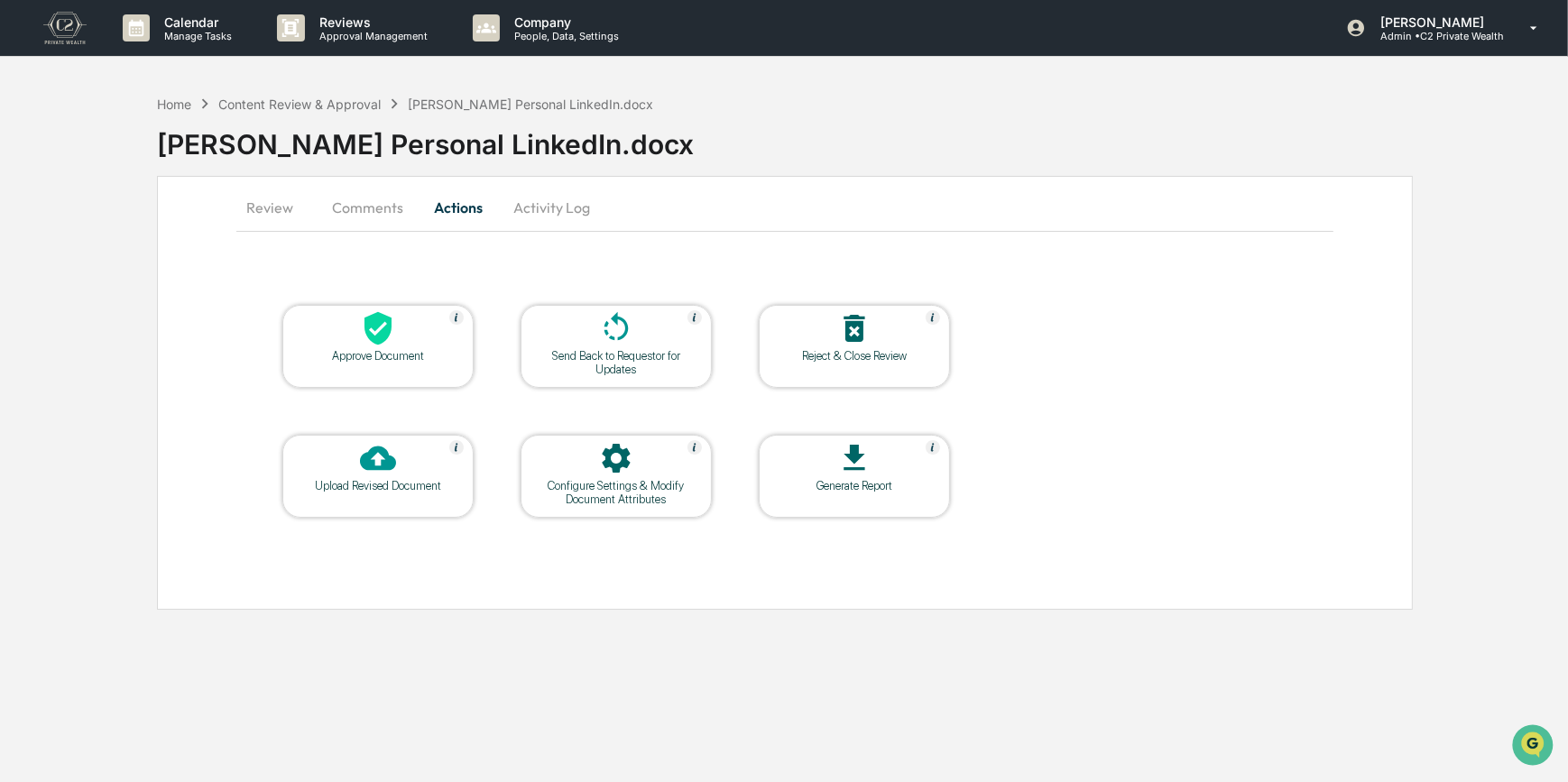
click at [569, 327] on div at bounding box center [616, 329] width 181 height 39
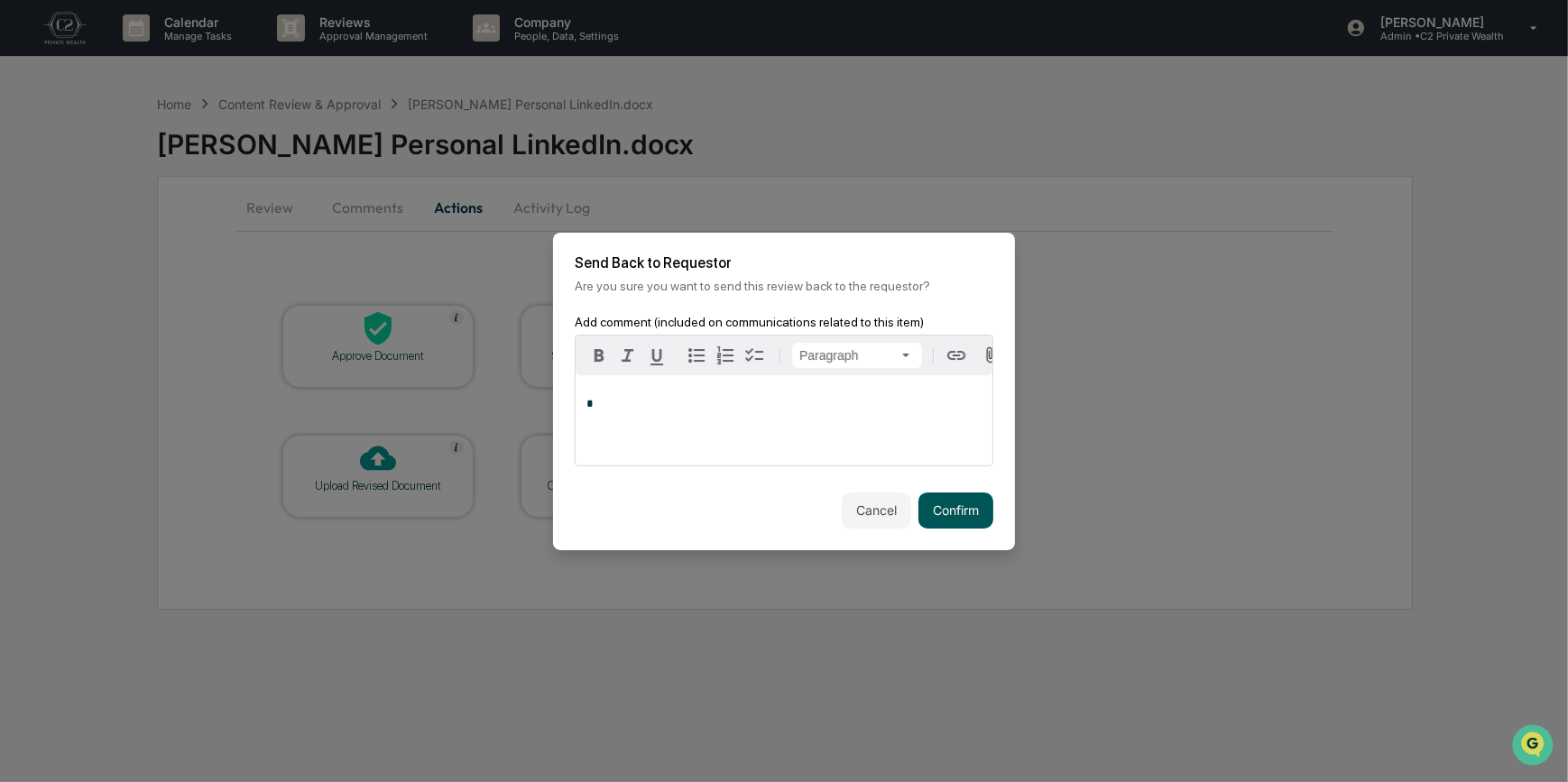
click at [947, 506] on button "Confirm" at bounding box center [956, 511] width 75 height 36
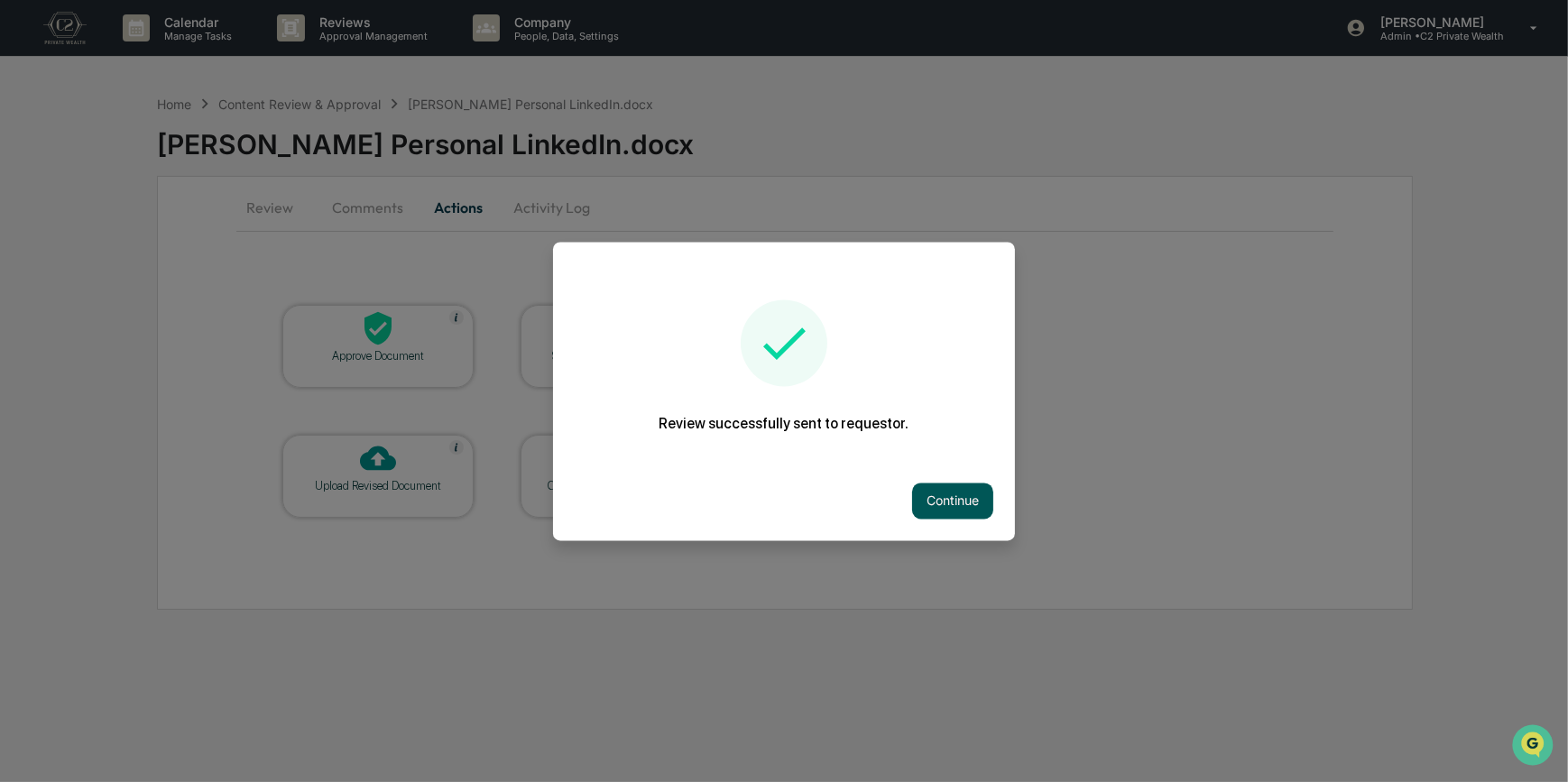
click at [940, 496] on button "Continue" at bounding box center [953, 501] width 82 height 36
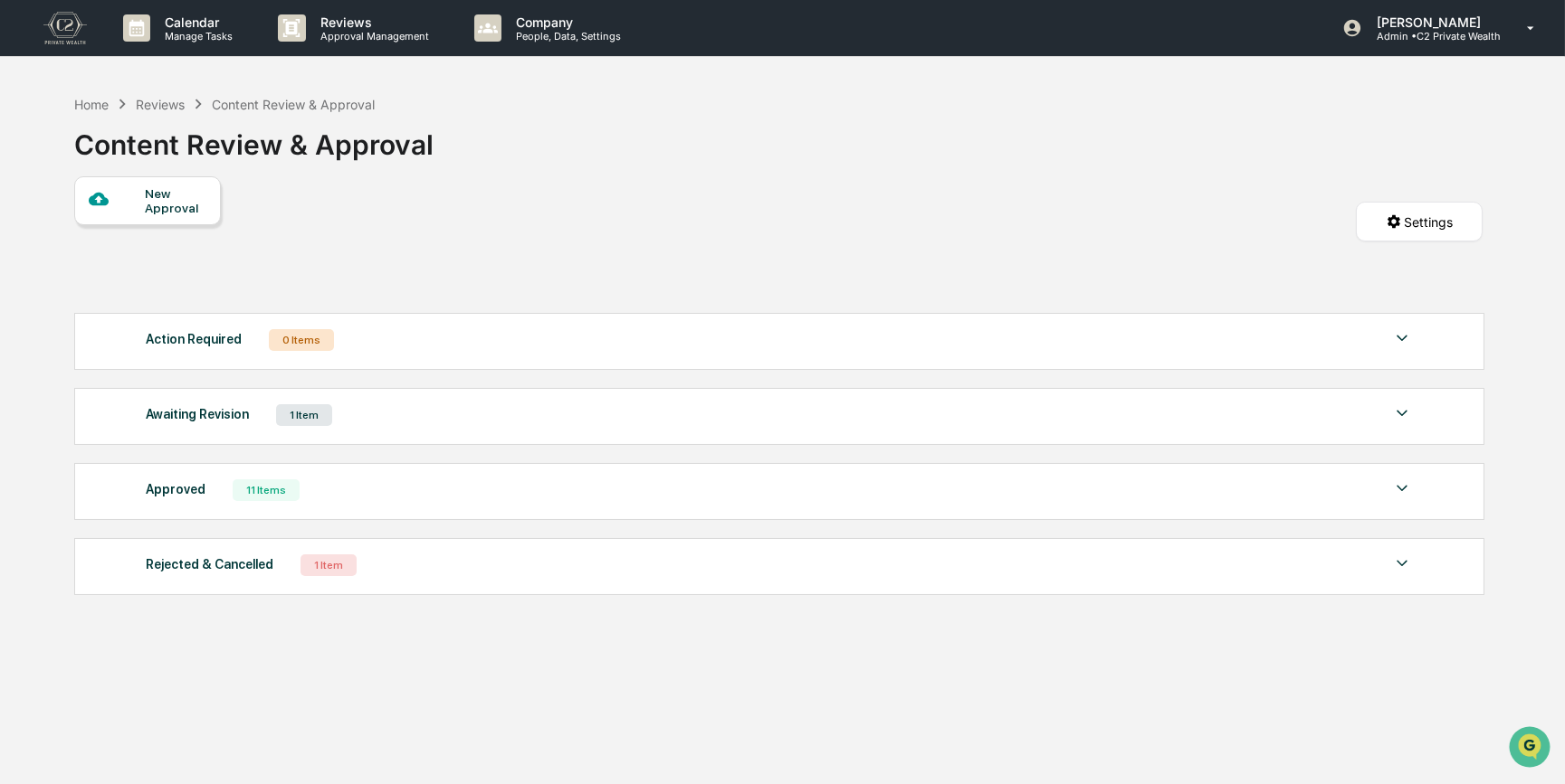
click at [638, 85] on div "Home Reviews Content Review & Approval Content Review & Approval" at bounding box center [778, 130] width 1408 height 90
click at [86, 104] on div "Home" at bounding box center [92, 104] width 35 height 15
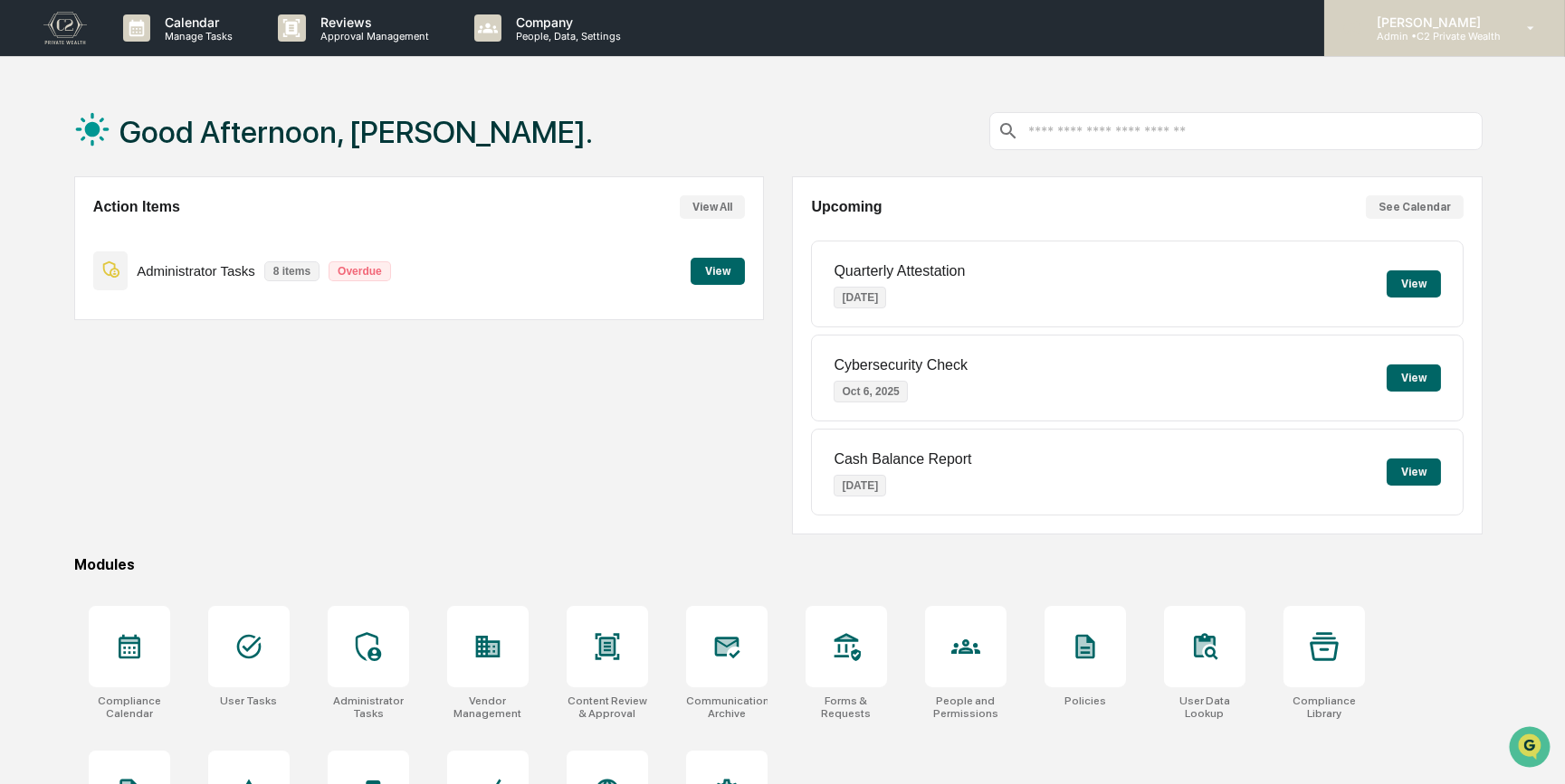
click at [1426, 15] on p "[PERSON_NAME]" at bounding box center [1431, 22] width 138 height 15
